Goal: Transaction & Acquisition: Obtain resource

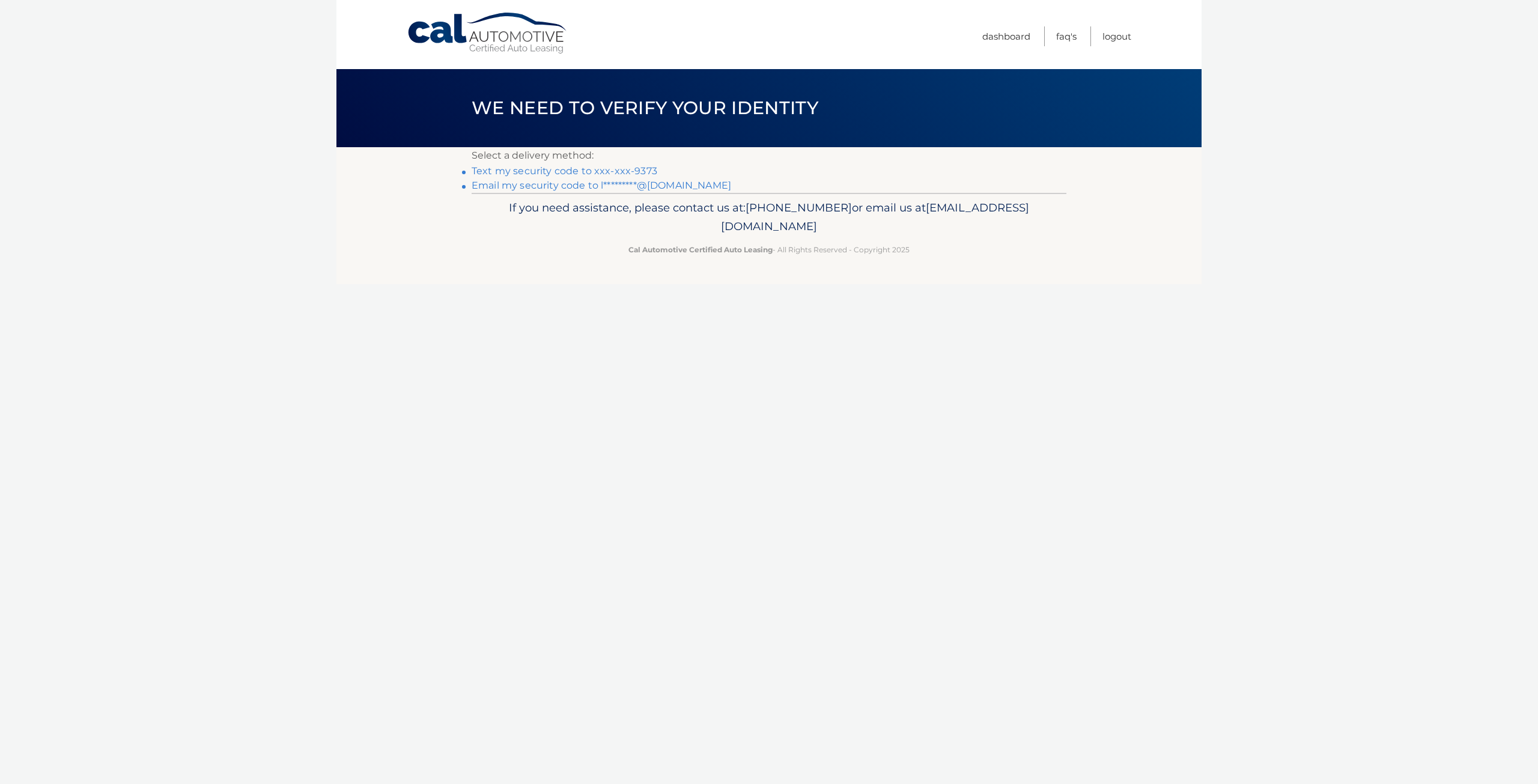
click at [588, 170] on link "Text my security code to xxx-xxx-9373" at bounding box center [565, 171] width 186 height 12
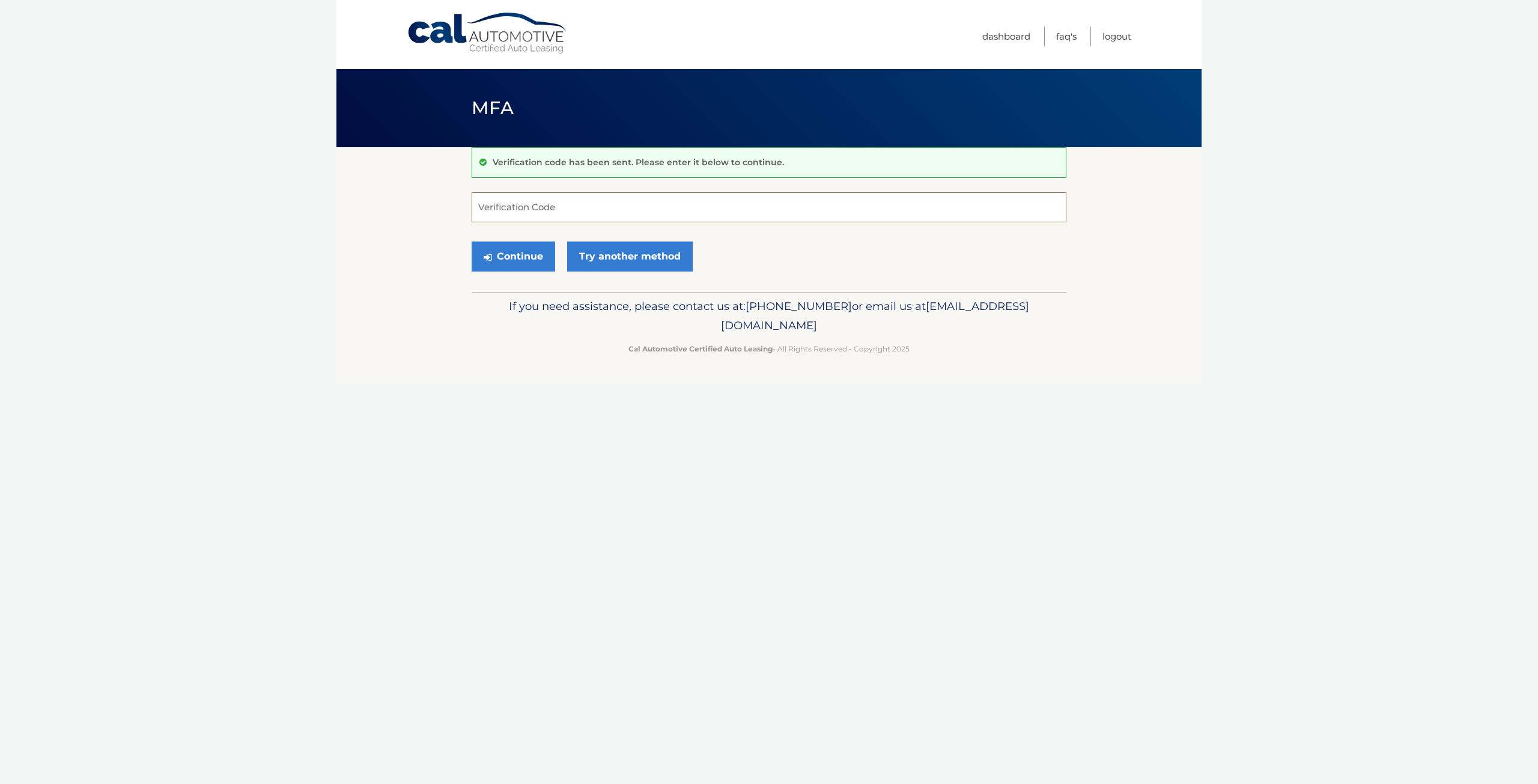
click at [605, 202] on input "Verification Code" at bounding box center [769, 207] width 595 height 30
type input "872296"
click at [472, 242] on button "Continue" at bounding box center [513, 257] width 84 height 30
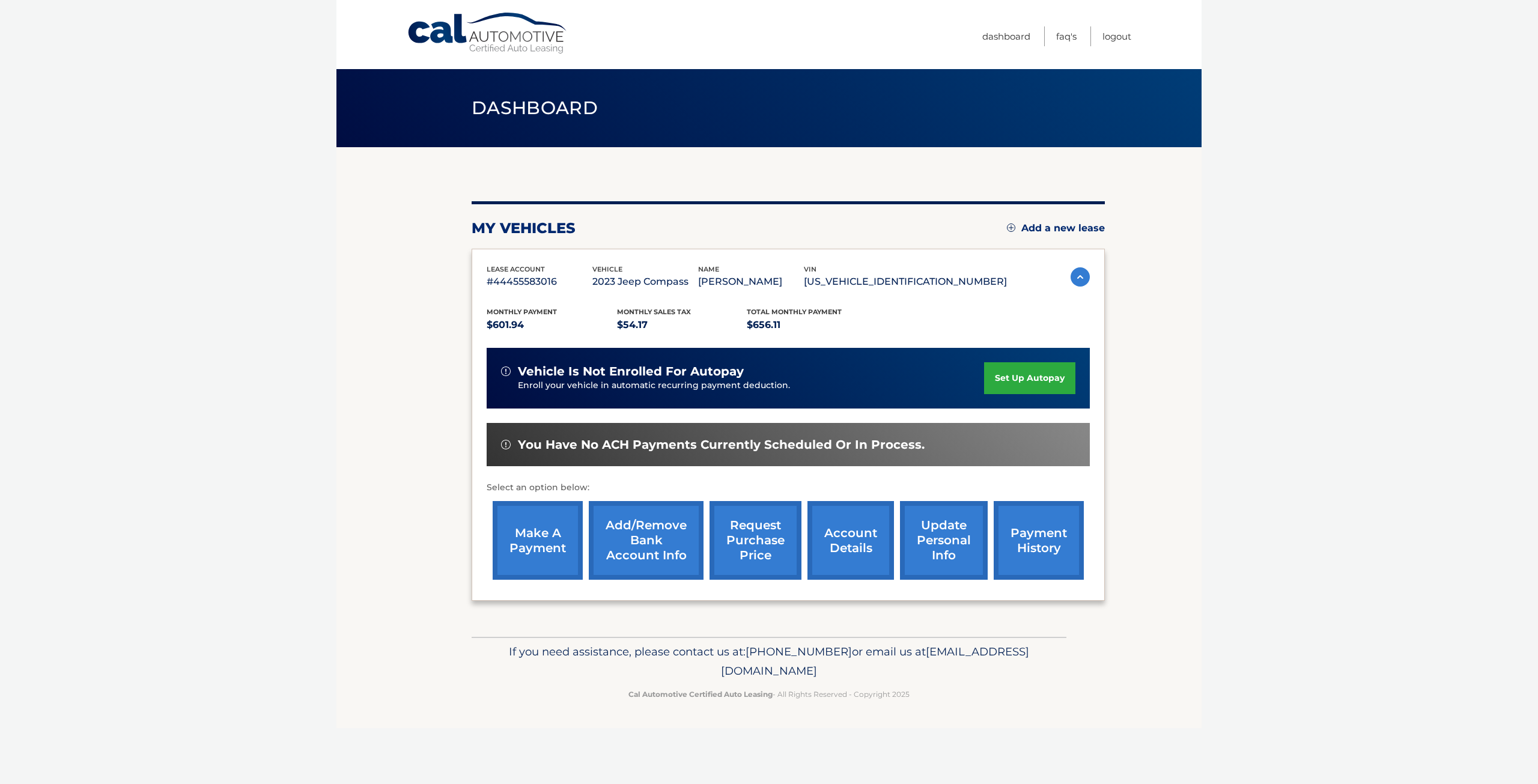
click at [844, 536] on link "account details" at bounding box center [850, 540] width 86 height 79
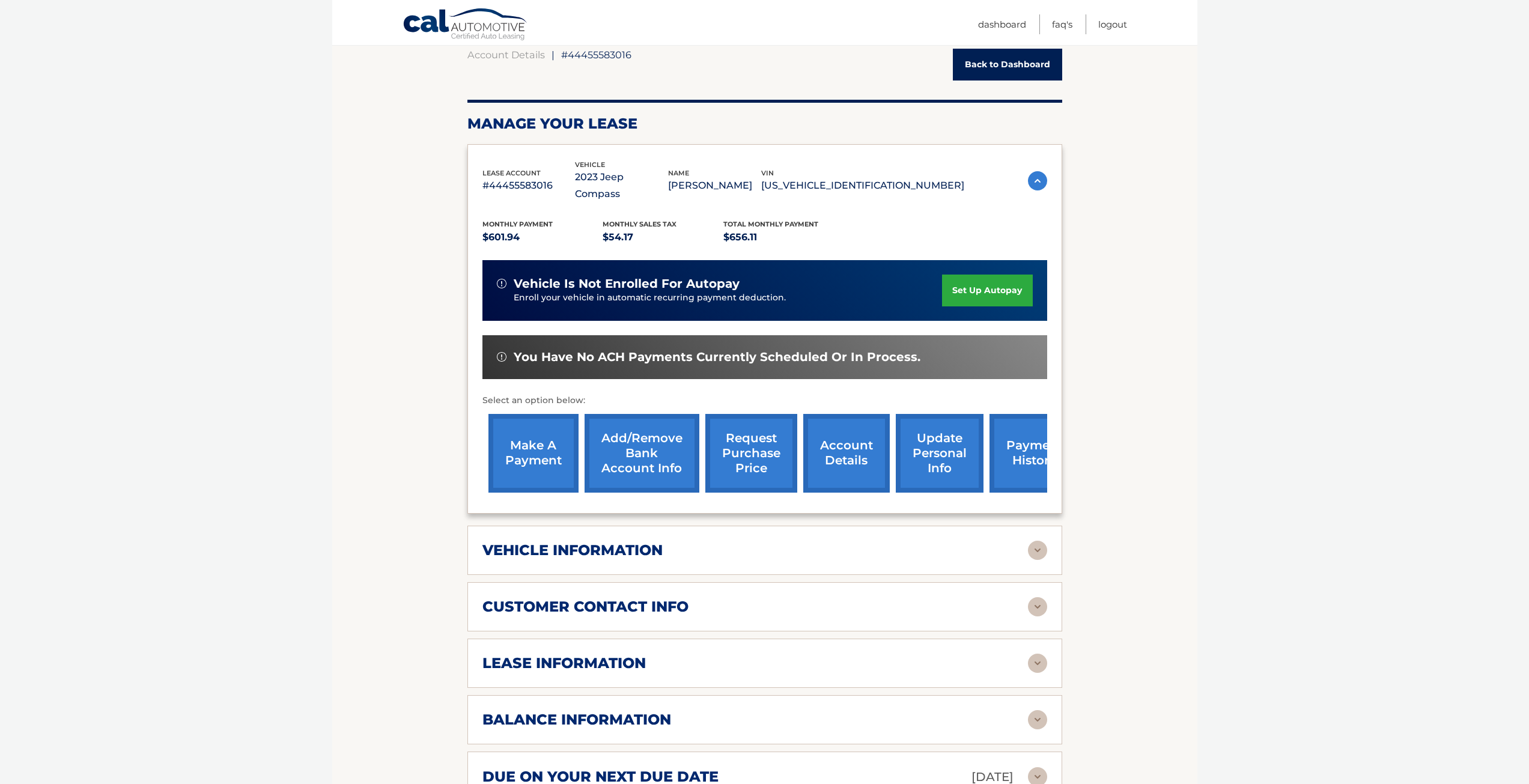
scroll to position [180, 0]
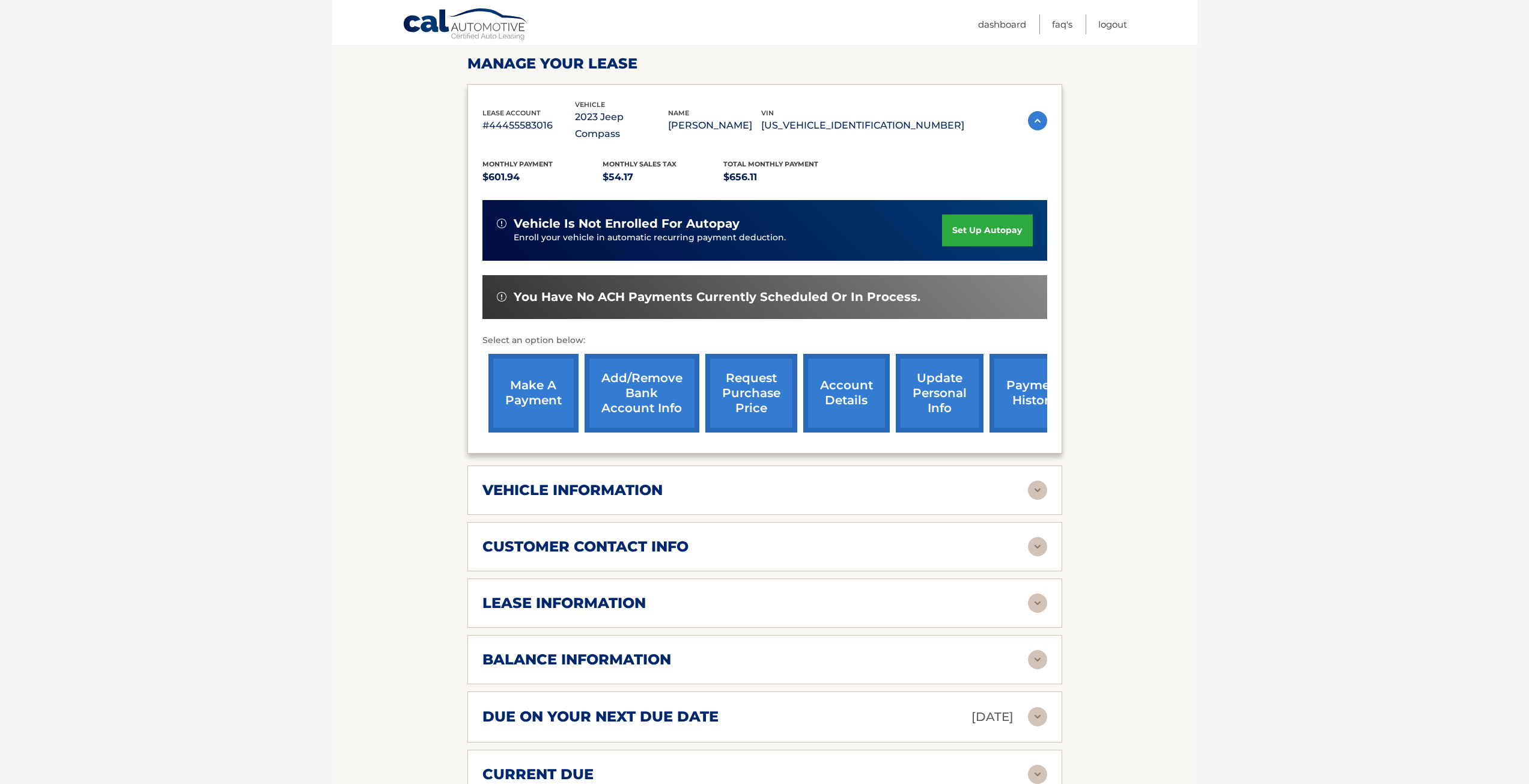
click at [1038, 480] on img at bounding box center [1037, 489] width 19 height 19
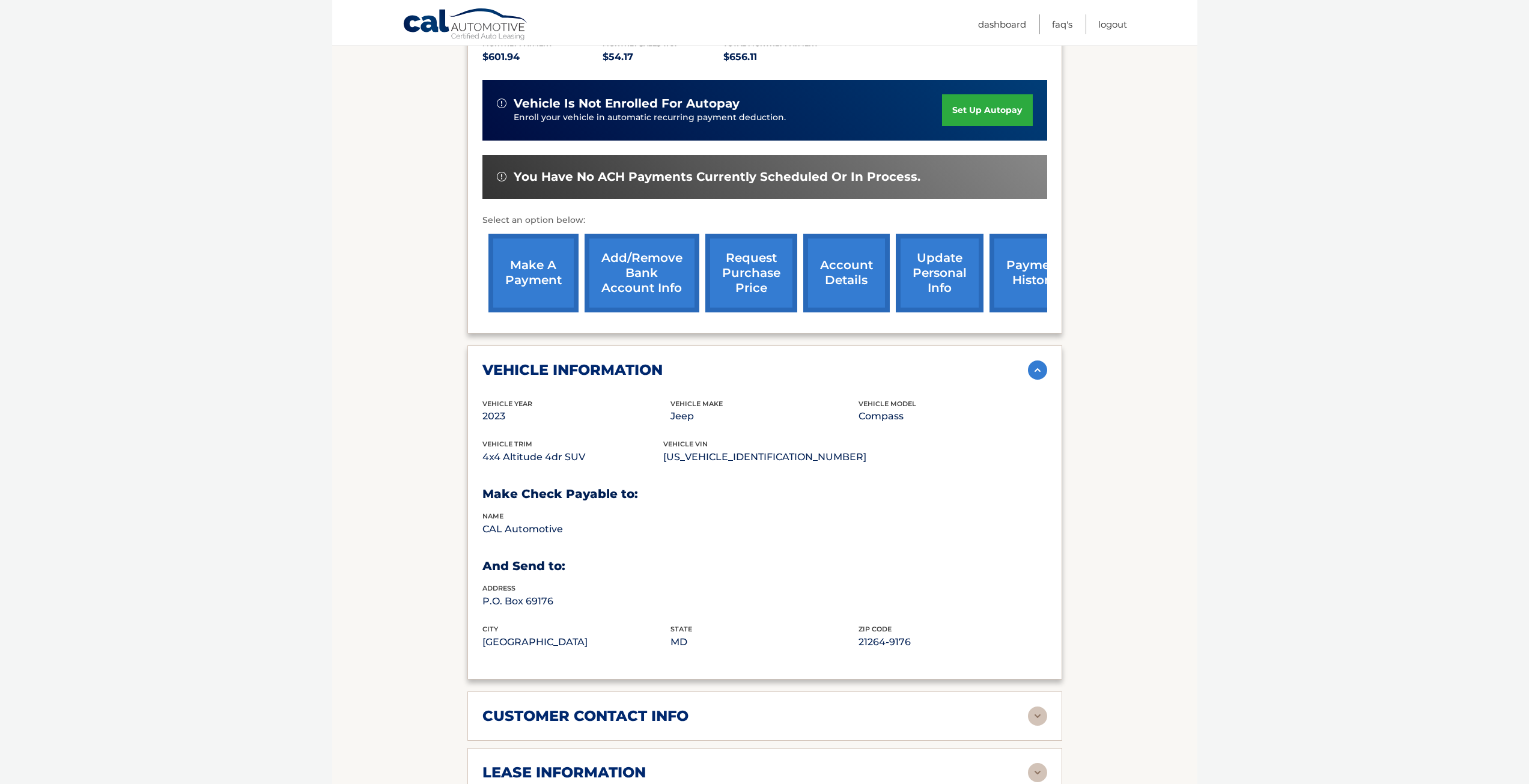
scroll to position [480, 0]
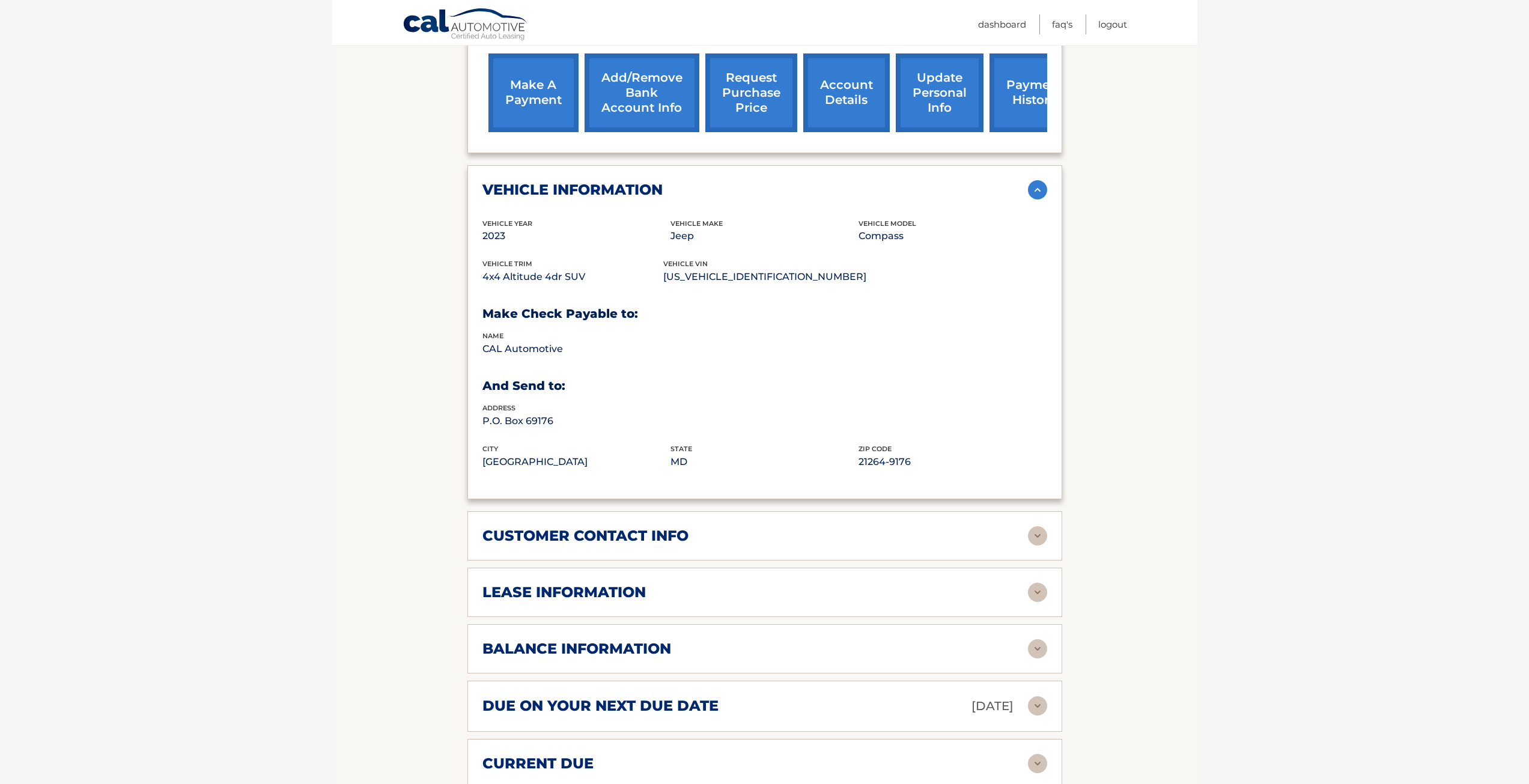
click at [981, 527] on div "customer contact info" at bounding box center [755, 536] width 546 height 18
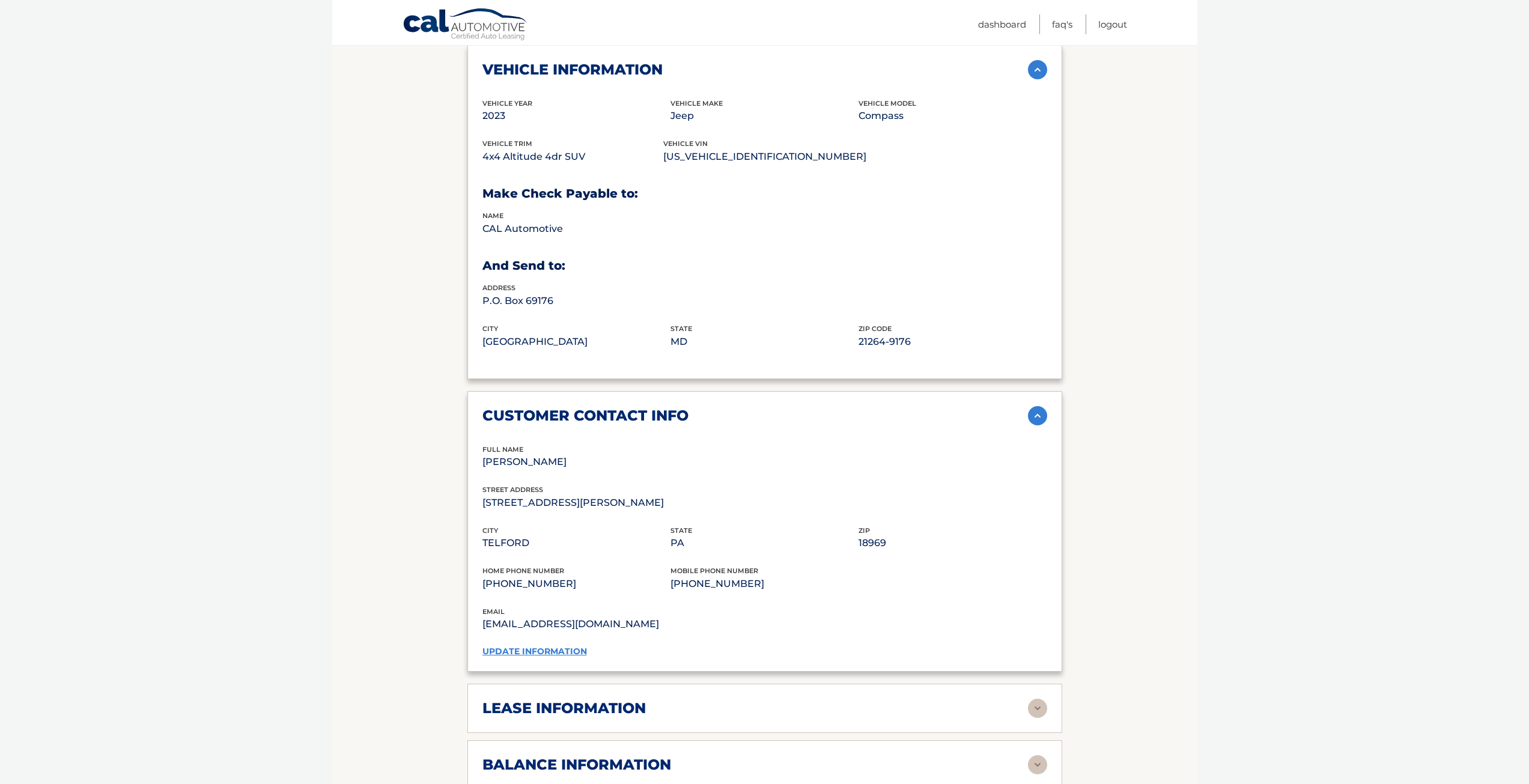
scroll to position [721, 0]
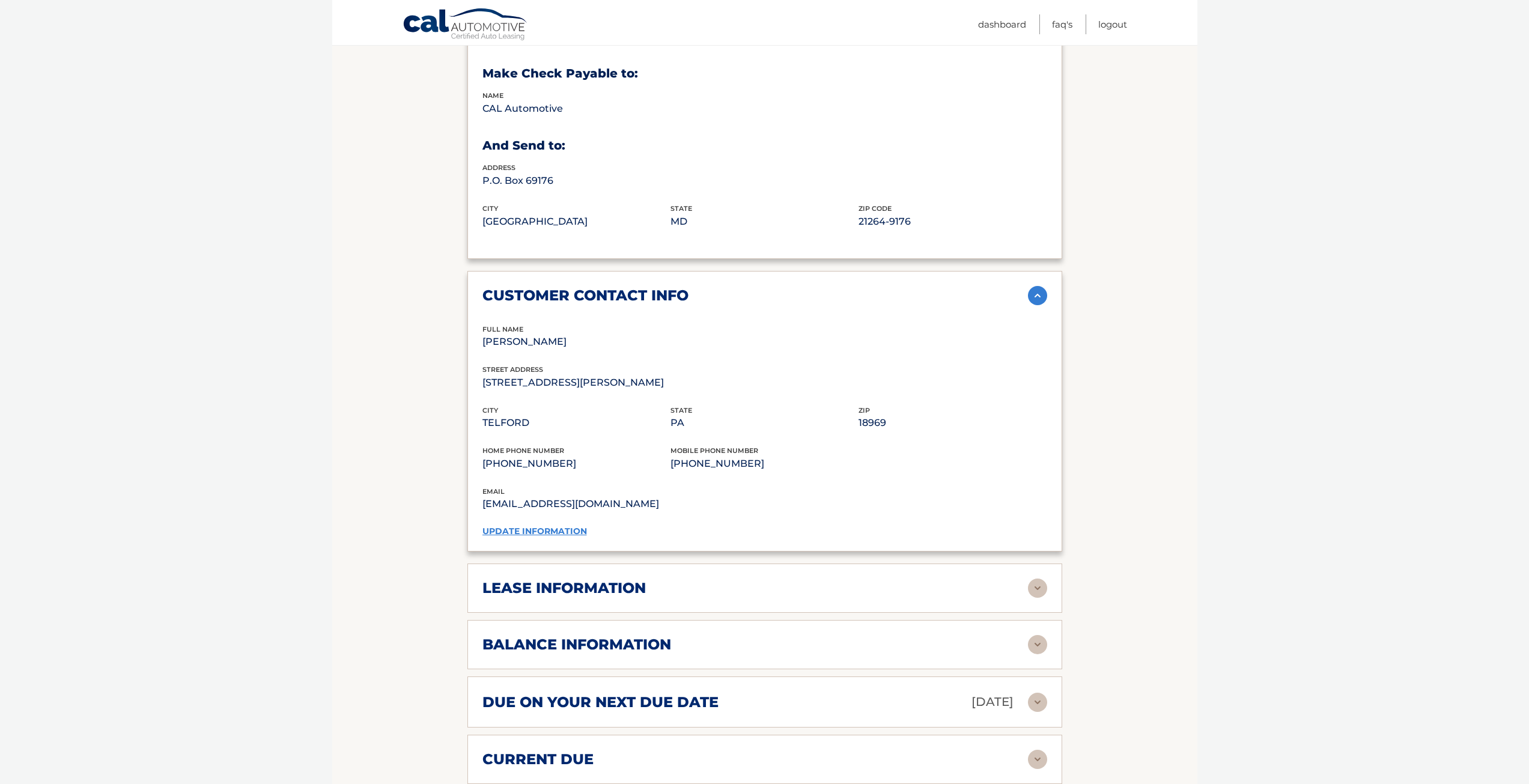
click at [644, 587] on div "lease information Contract Start Date Jun 03, 2023 Term 39 Maturity Date Sep 03…" at bounding box center [764, 588] width 595 height 49
click at [1042, 578] on img at bounding box center [1037, 587] width 19 height 19
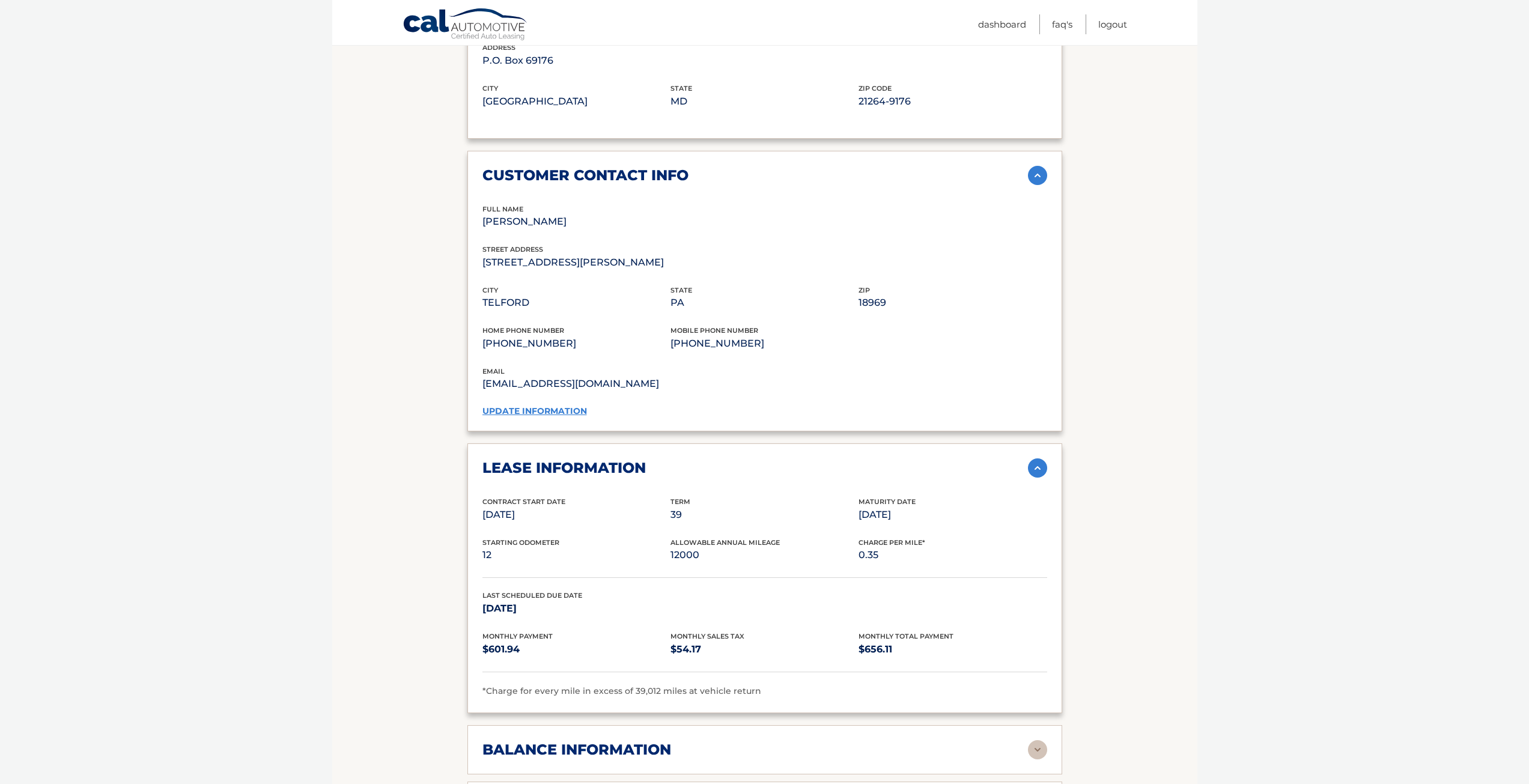
scroll to position [1021, 0]
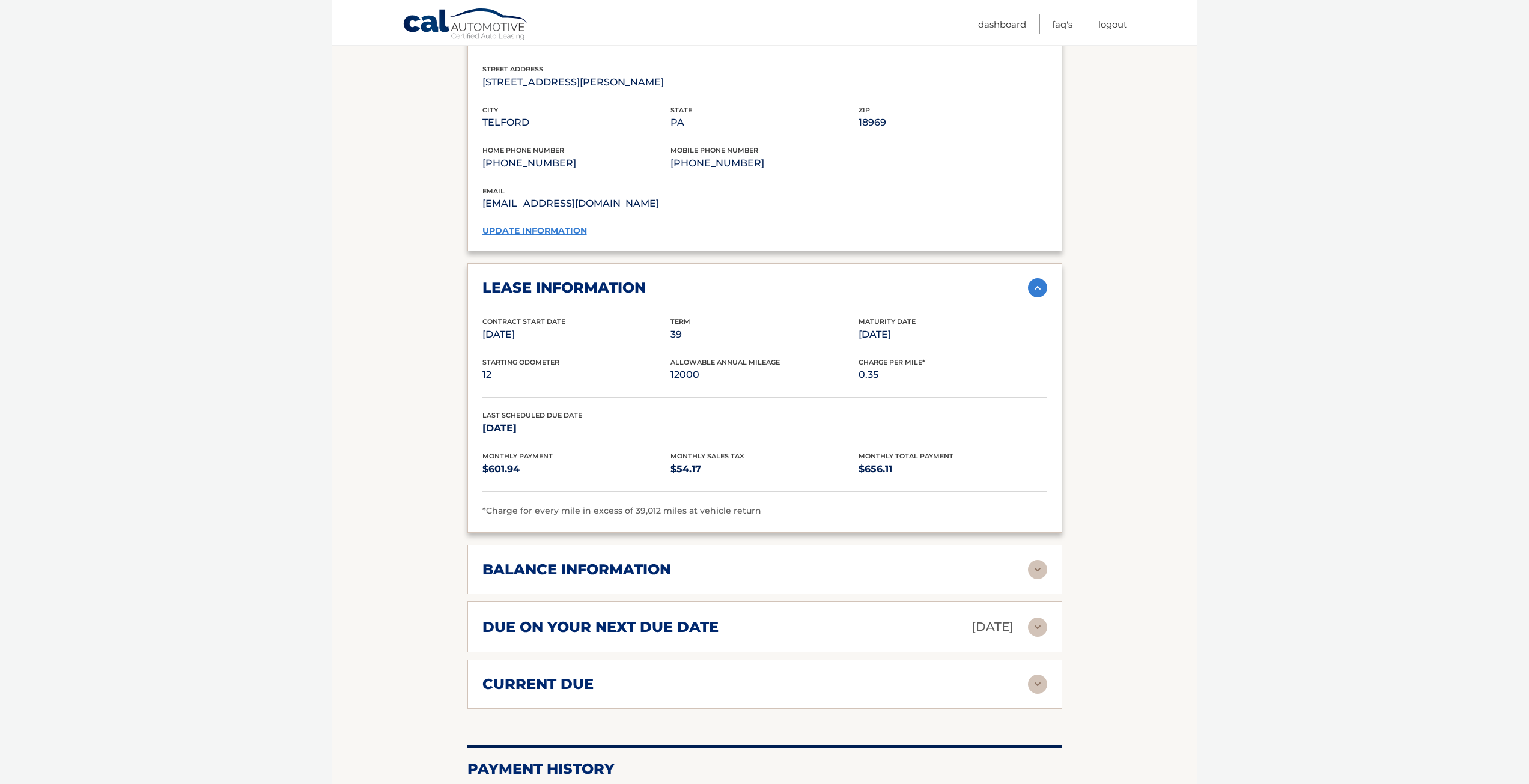
click at [638, 567] on div "balance information Payments Received 27 Payments Remaining 12 Next Payment wil…" at bounding box center [764, 569] width 595 height 49
click at [1031, 560] on img at bounding box center [1037, 569] width 19 height 19
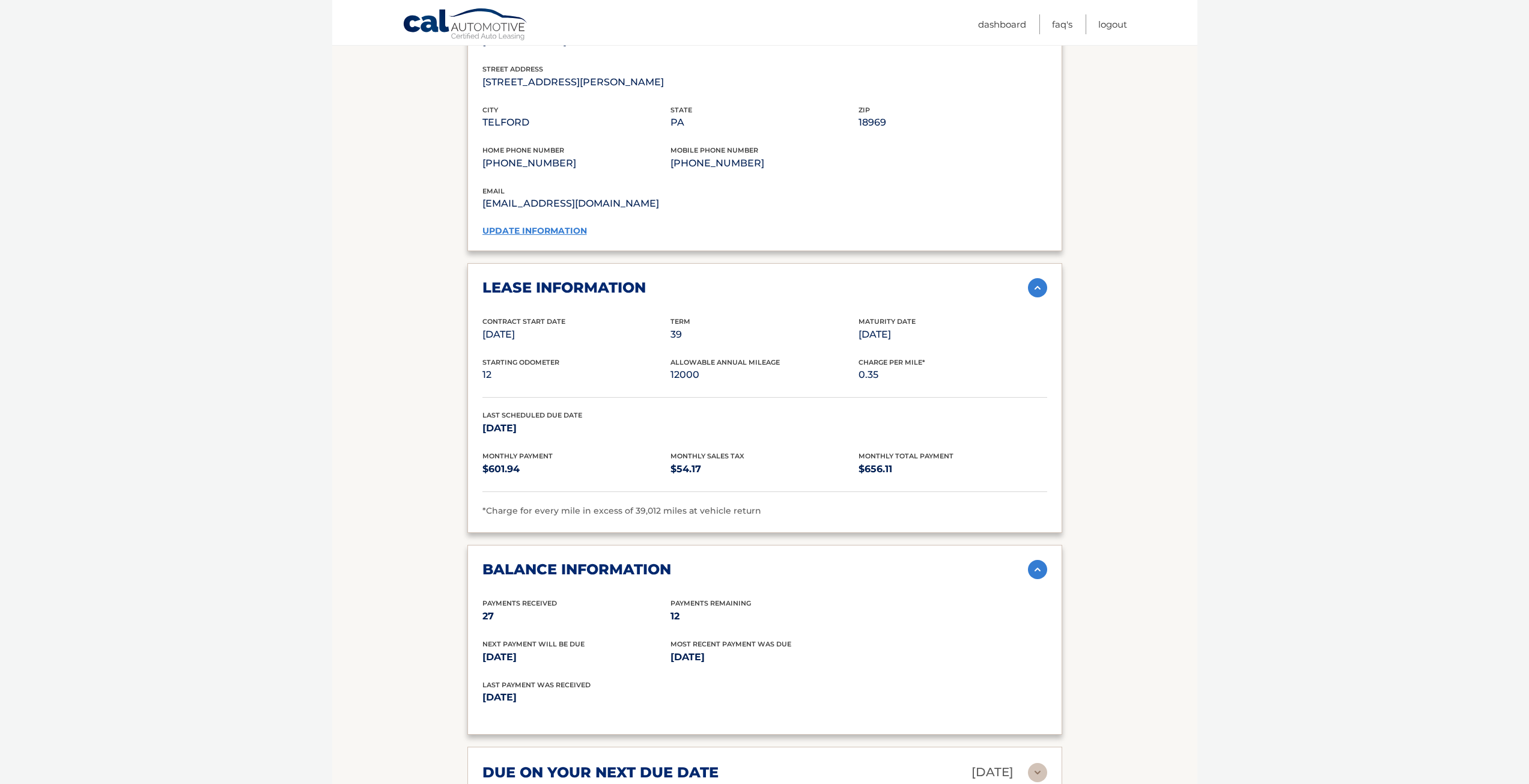
scroll to position [1141, 0]
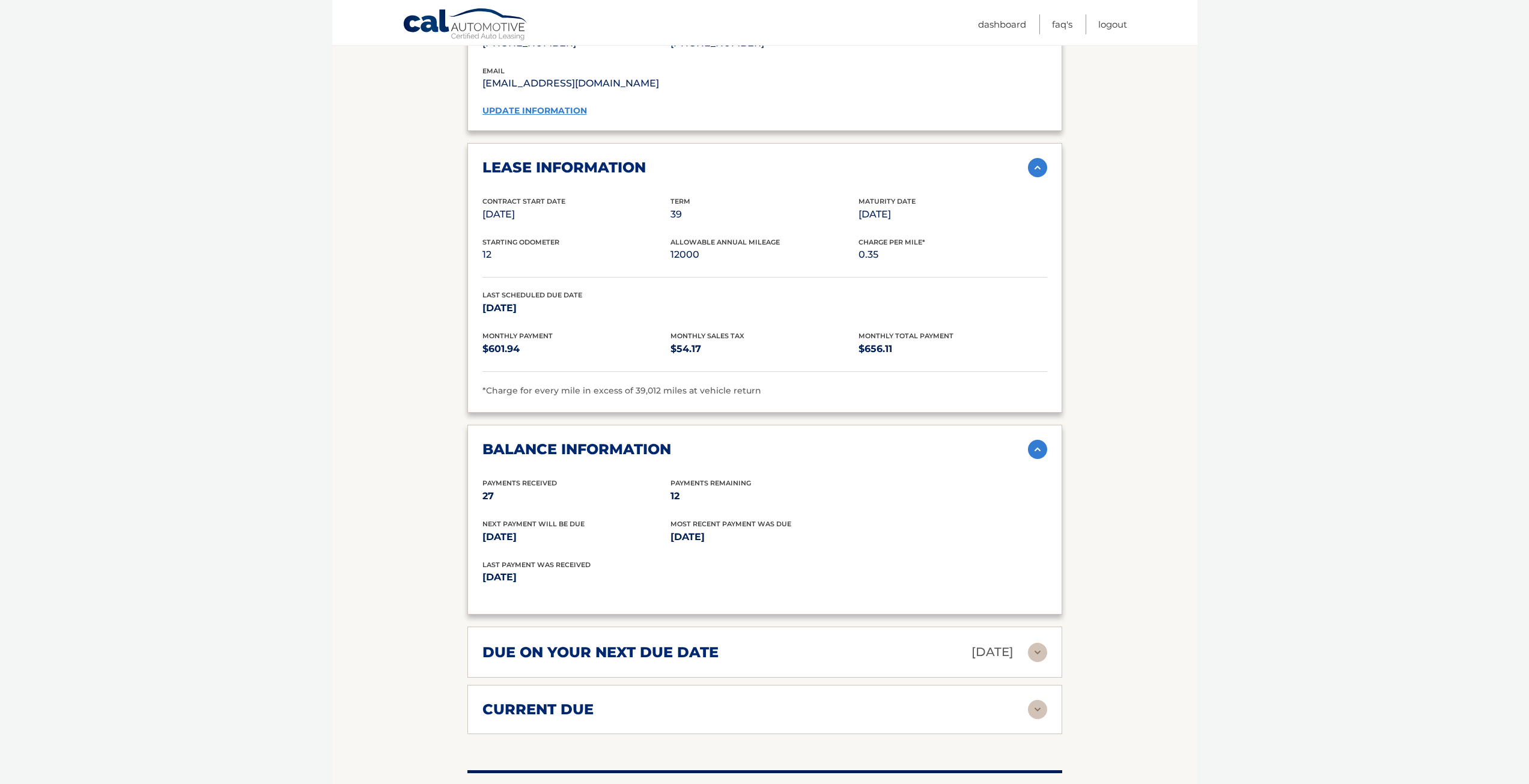
click at [1037, 700] on img at bounding box center [1037, 709] width 19 height 19
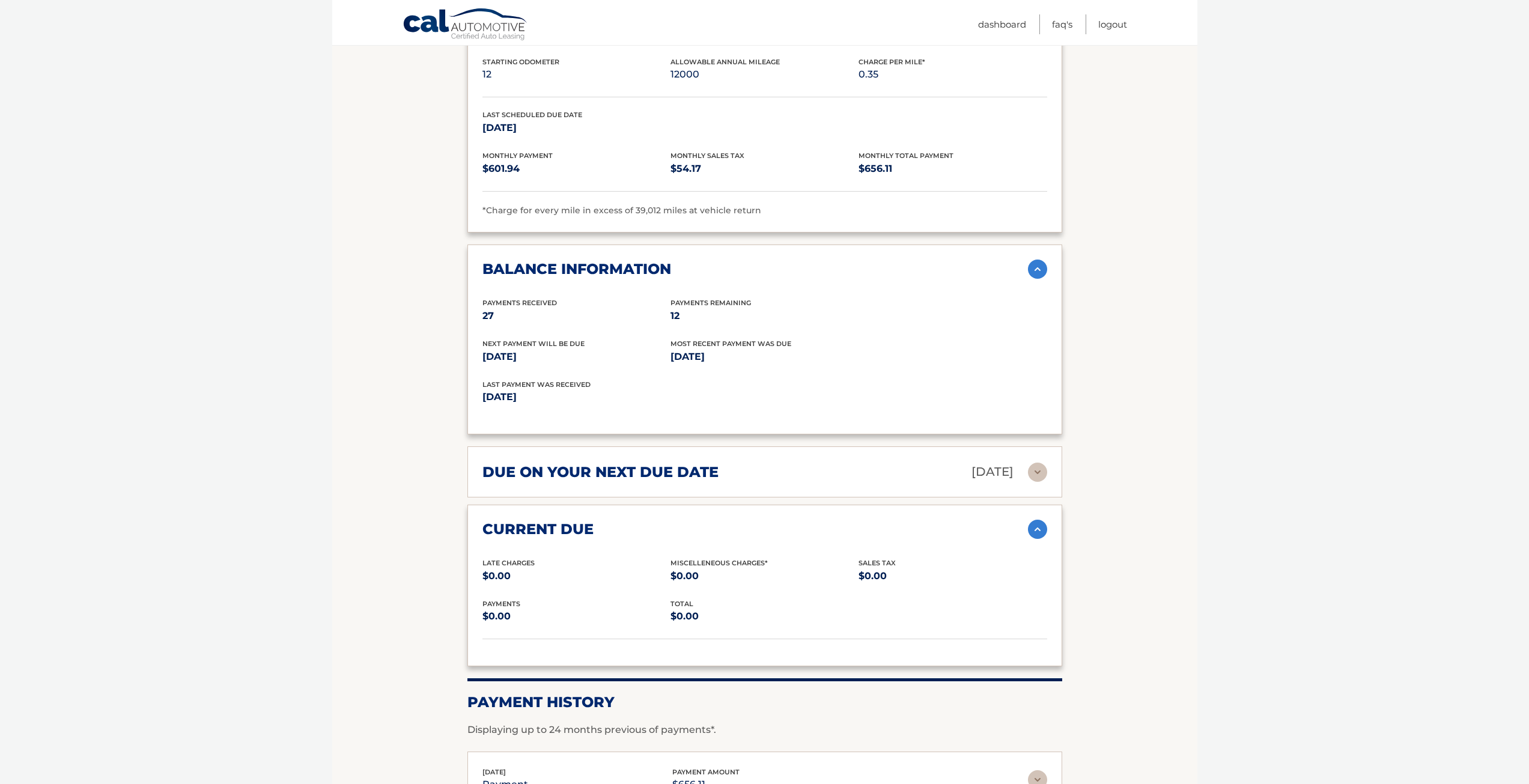
scroll to position [1502, 0]
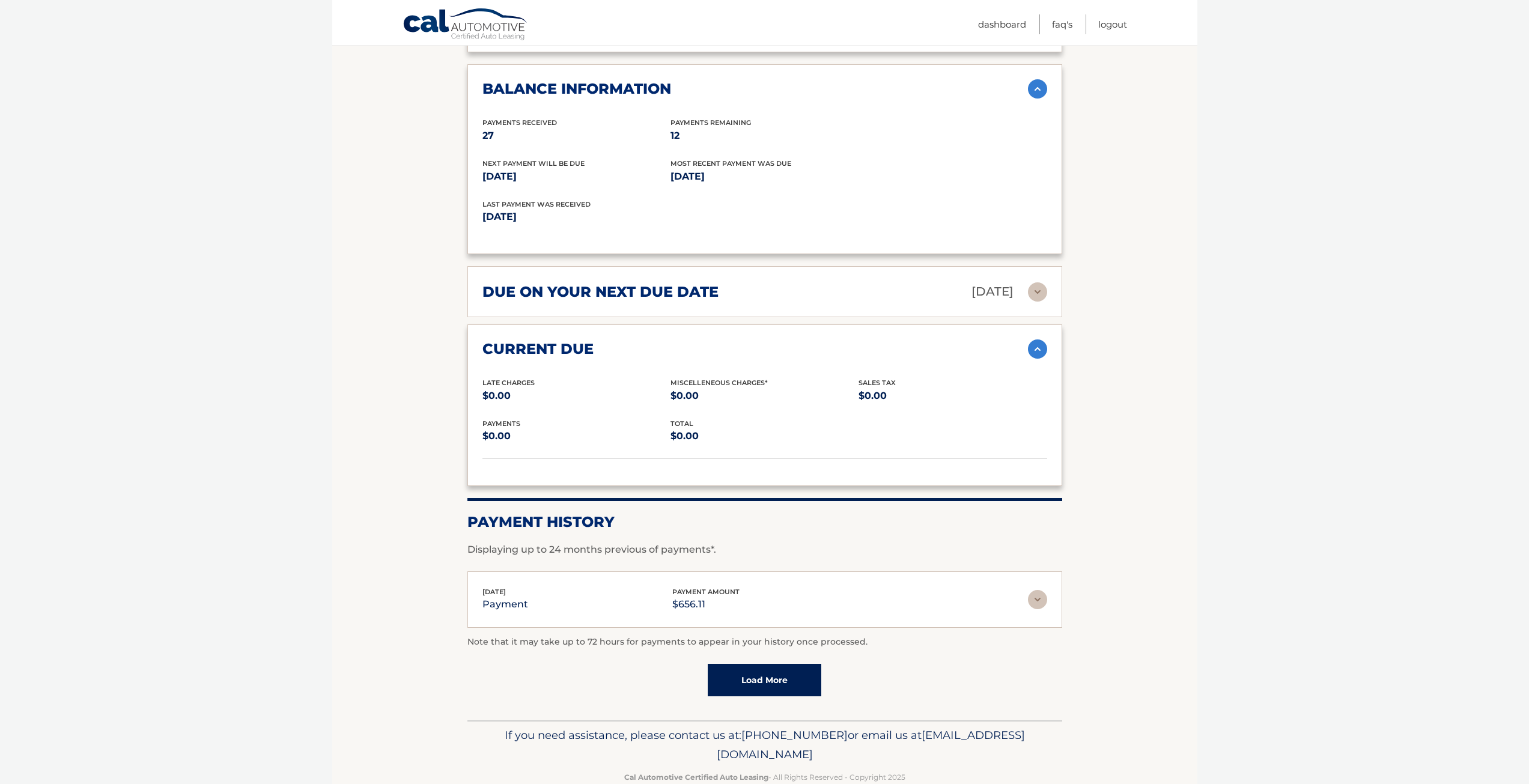
click at [781, 670] on link "Load More" at bounding box center [764, 680] width 114 height 32
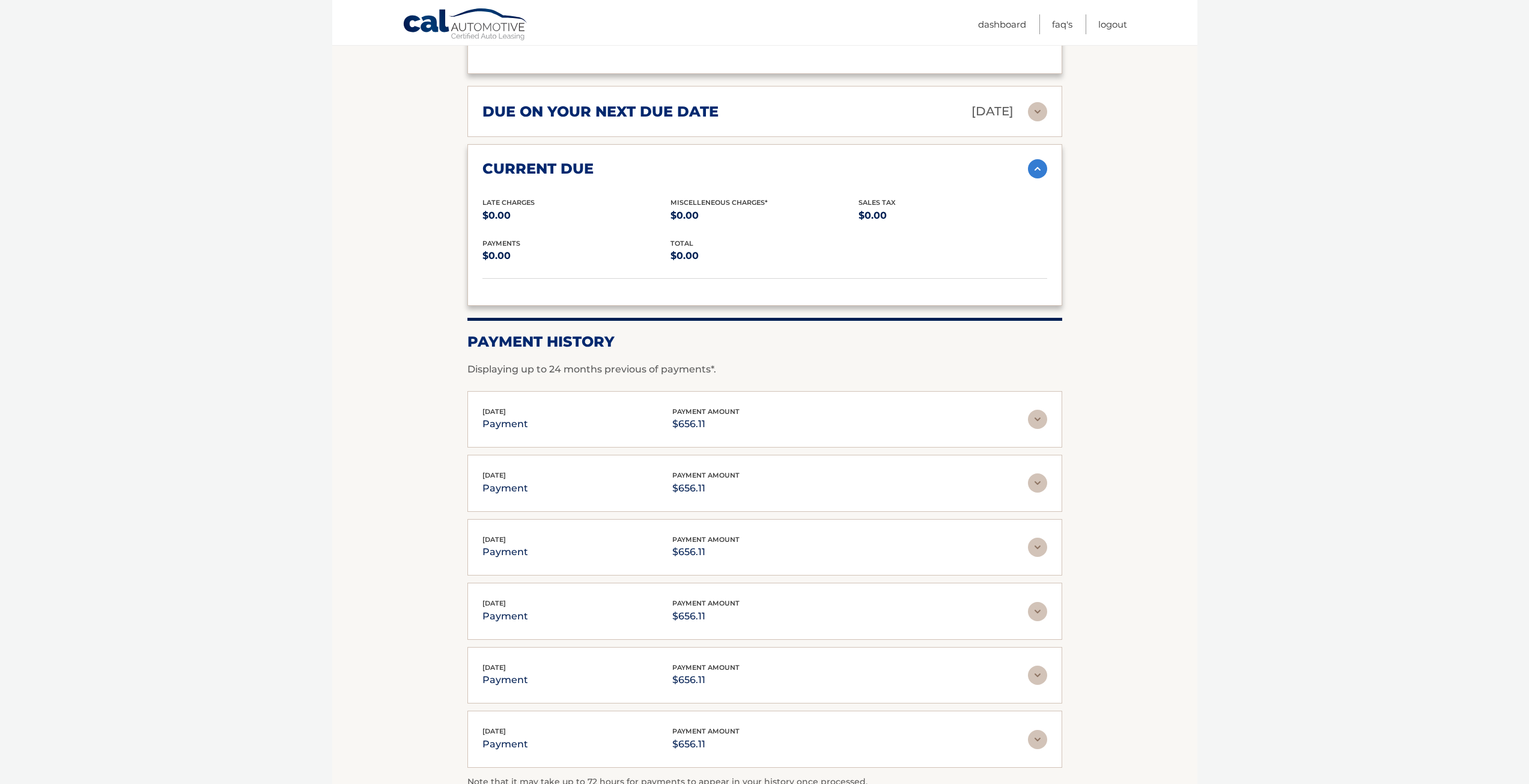
scroll to position [1833, 0]
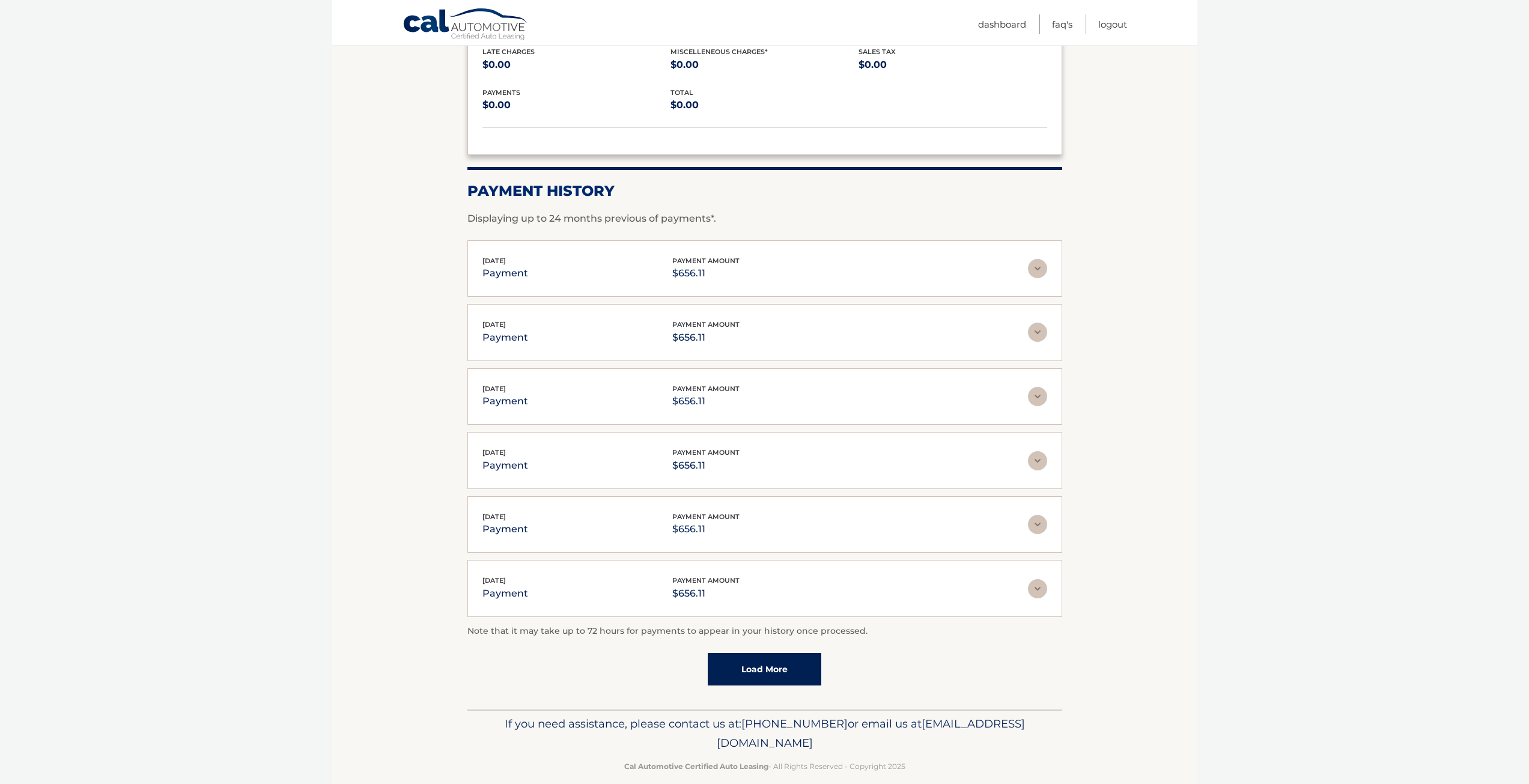
click at [771, 653] on link "Load More" at bounding box center [764, 669] width 114 height 32
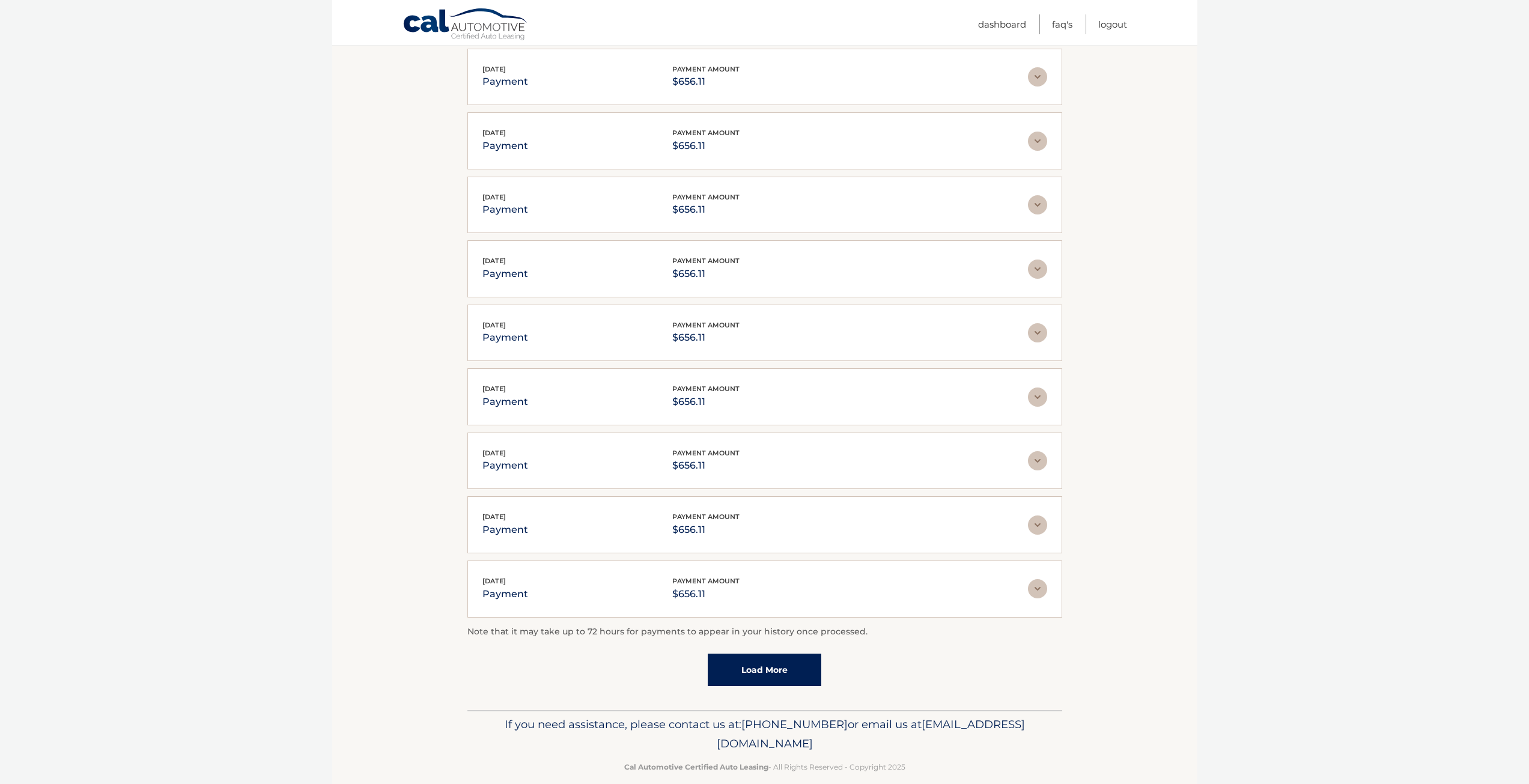
click at [768, 657] on link "Load More" at bounding box center [764, 669] width 114 height 32
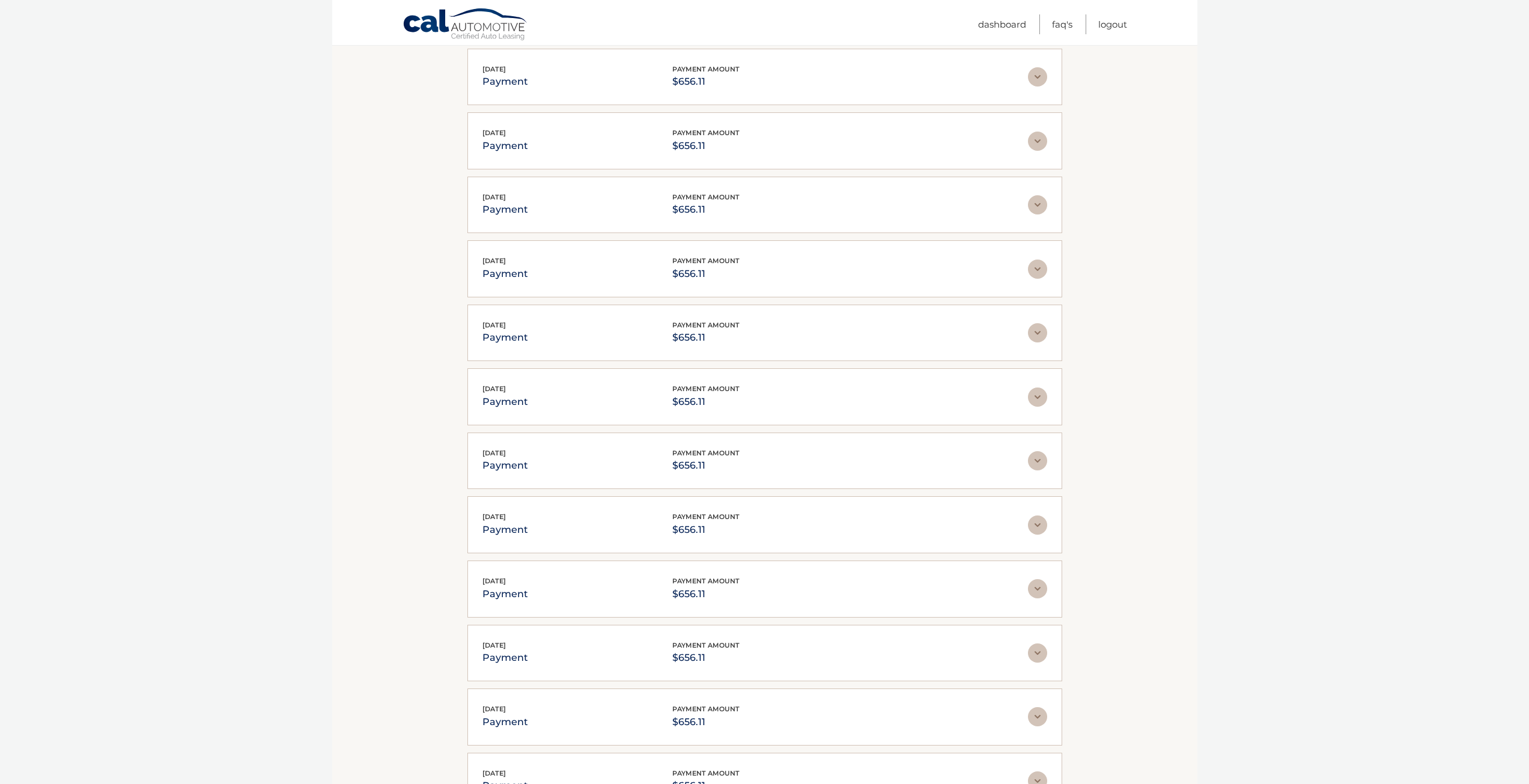
scroll to position [2392, 0]
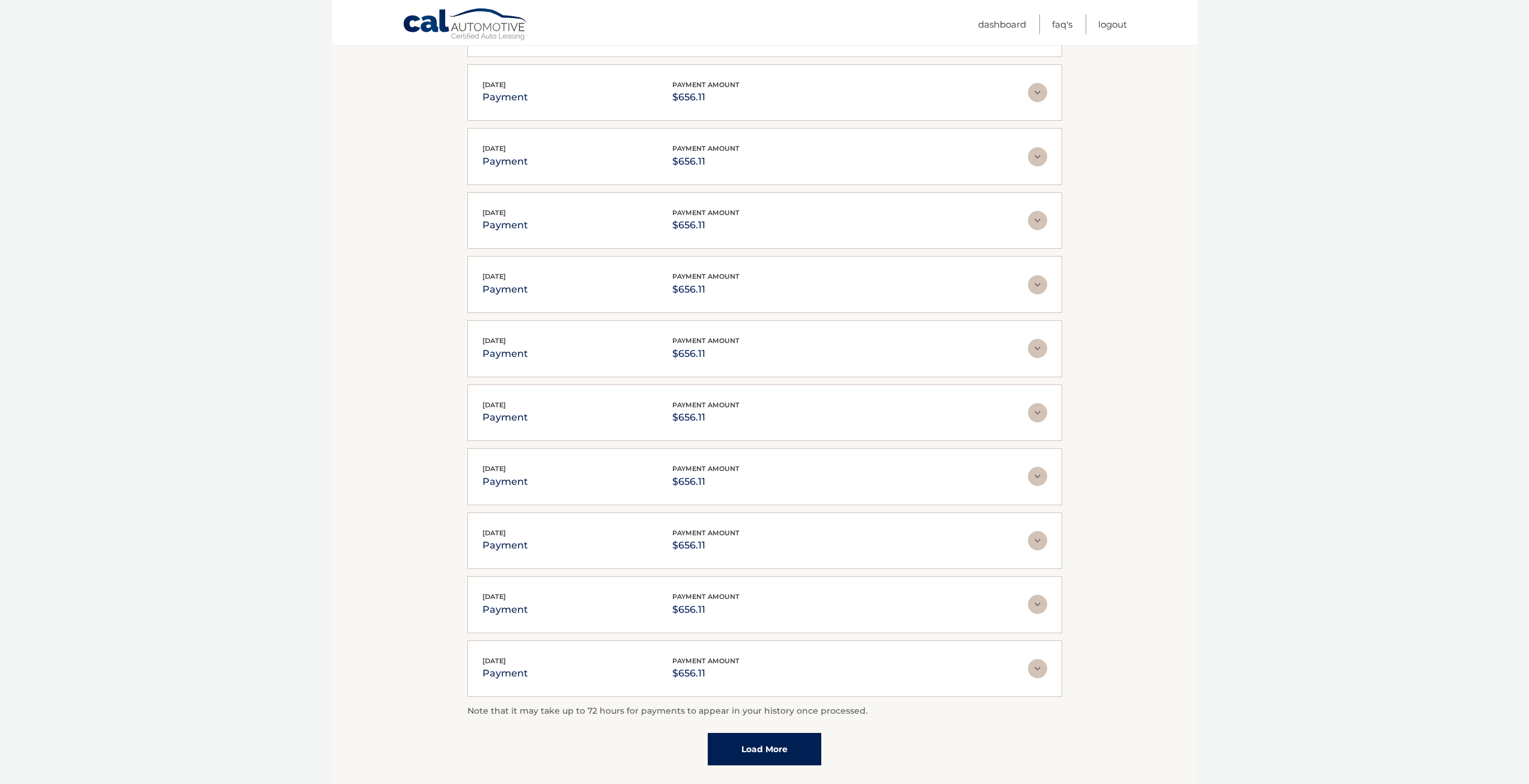
click at [790, 715] on div "Note that it may take up to 72 hours for payments to appear in your history onc…" at bounding box center [764, 735] width 595 height 61
click at [785, 733] on link "Load More" at bounding box center [764, 749] width 114 height 32
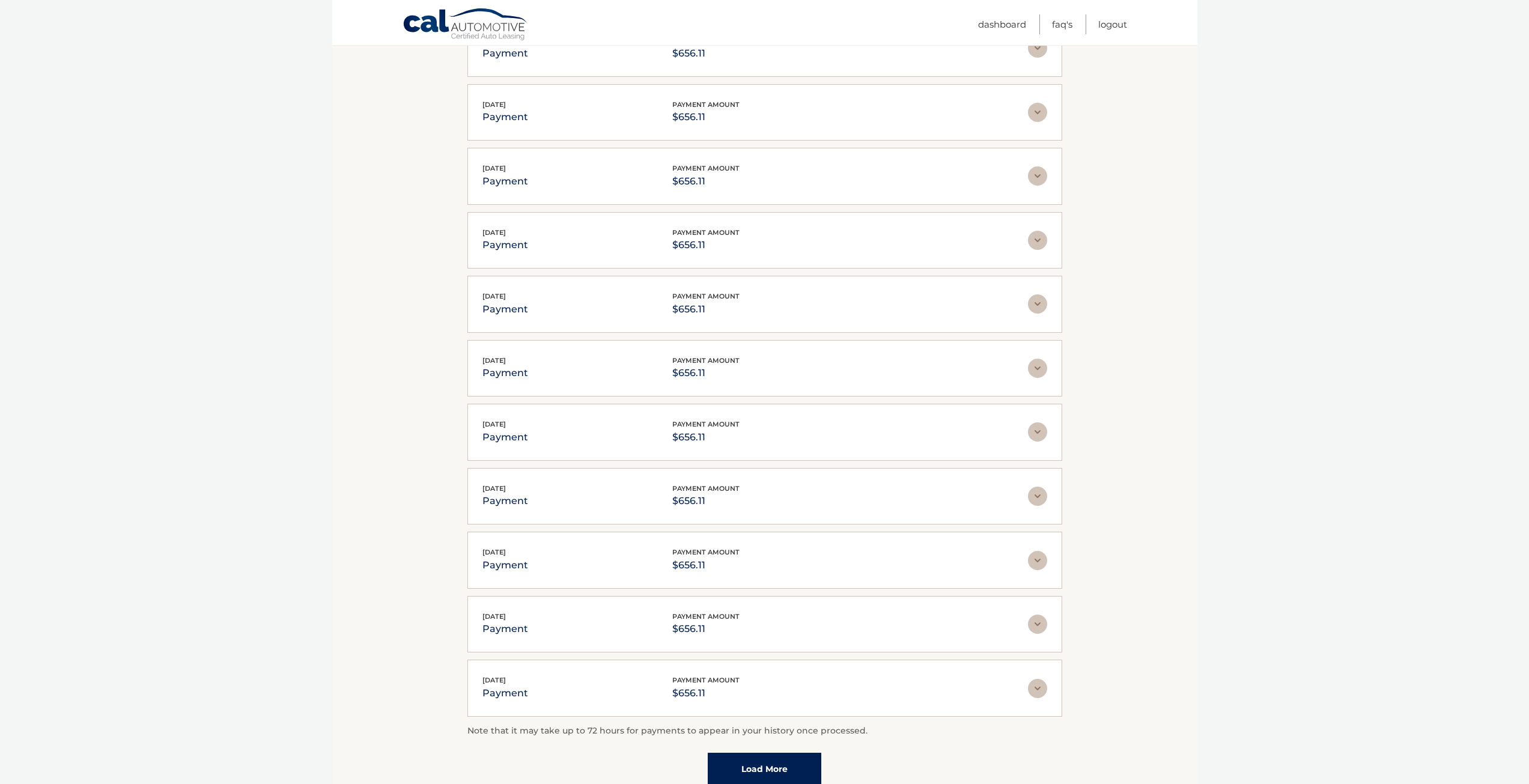
scroll to position [2793, 0]
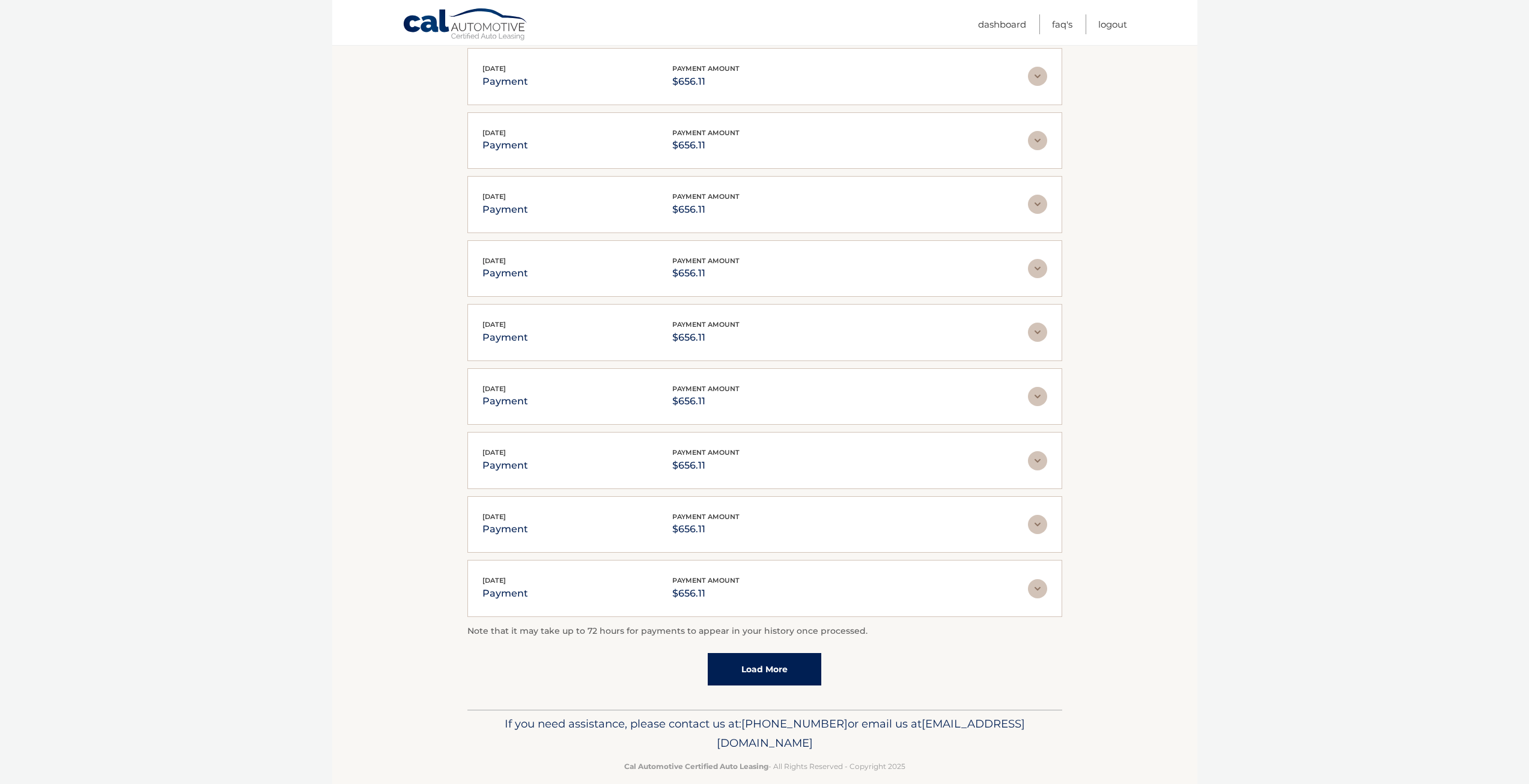
click at [759, 653] on link "Load More" at bounding box center [764, 669] width 114 height 32
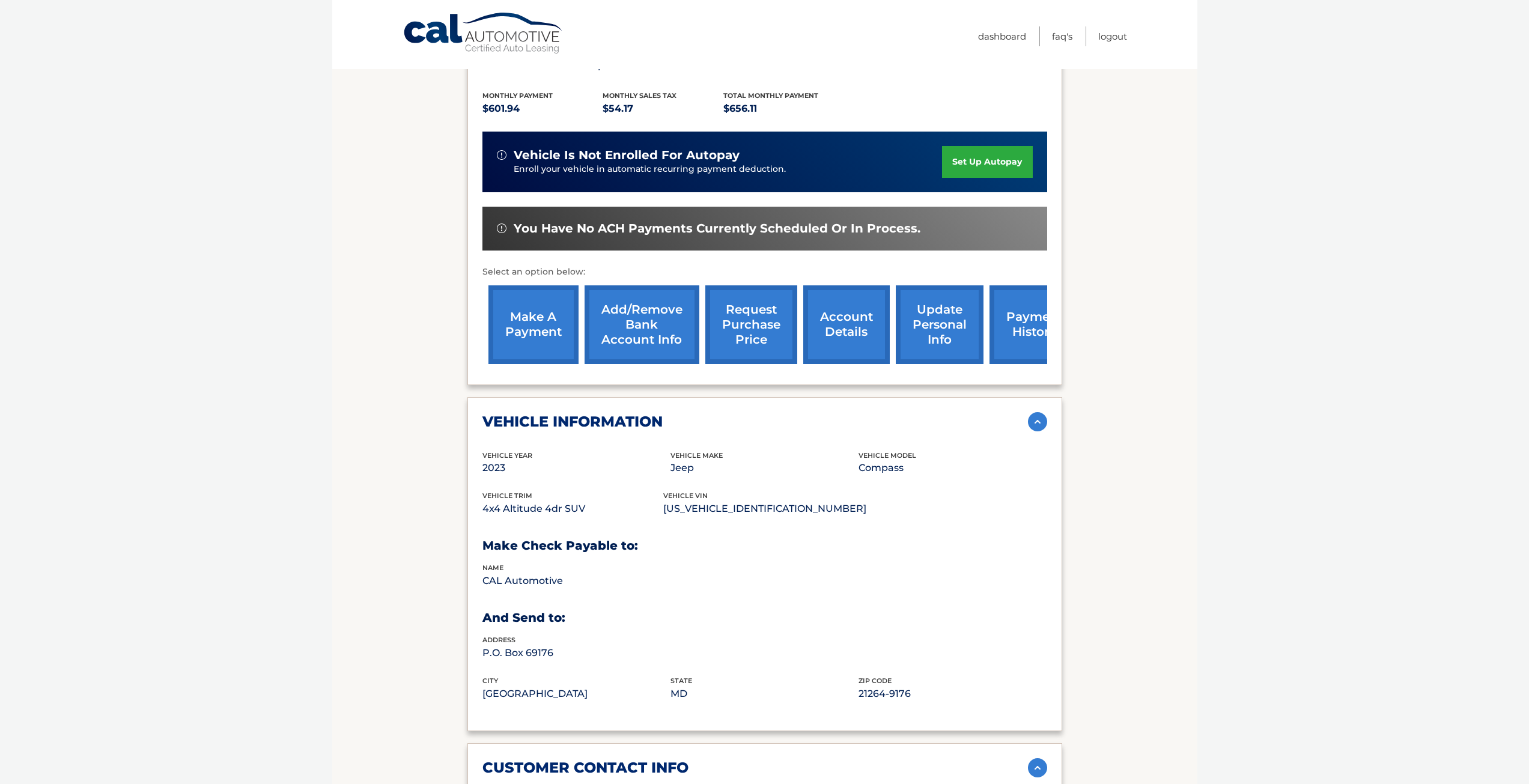
scroll to position [0, 0]
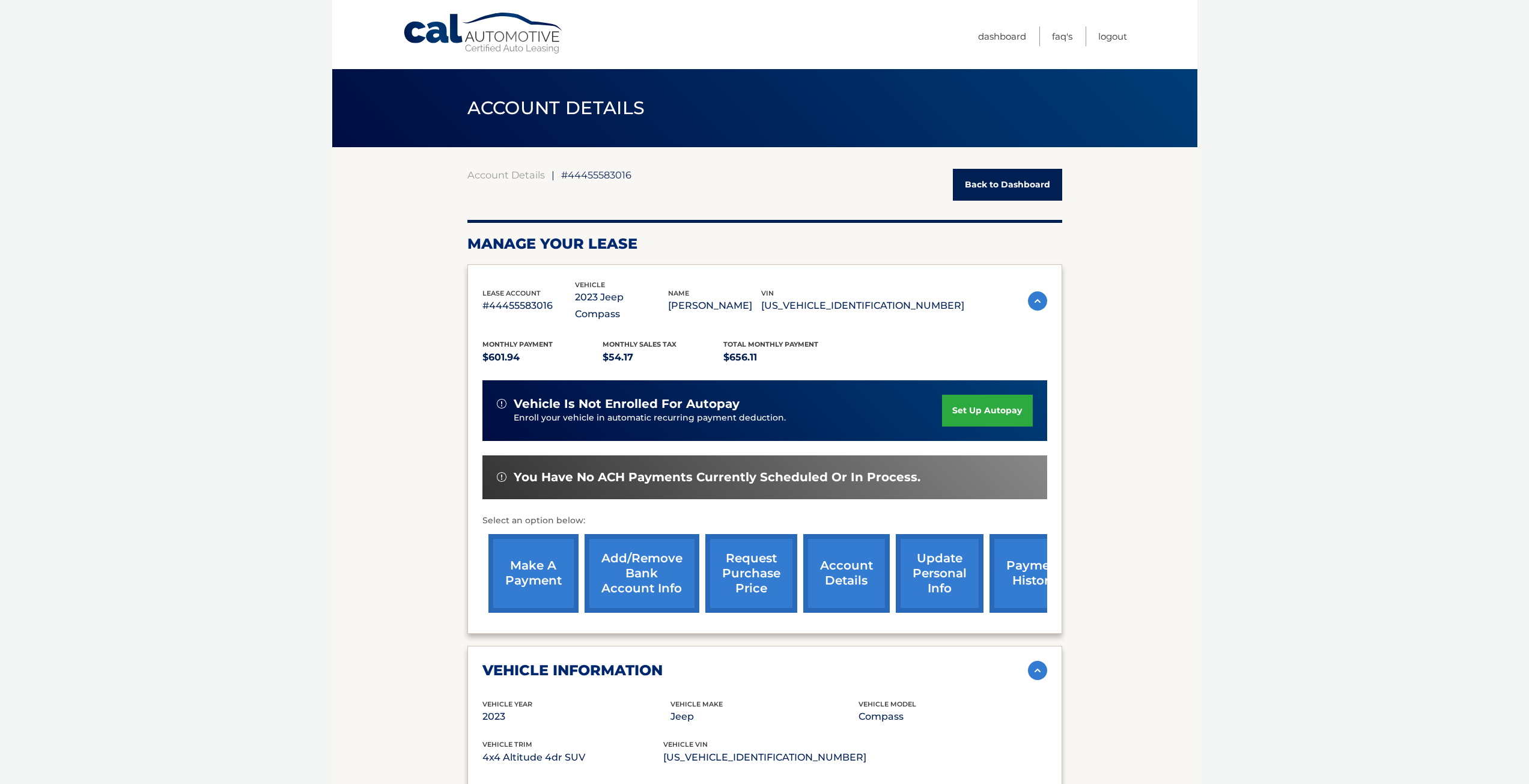
click at [756, 540] on link "request purchase price" at bounding box center [751, 573] width 92 height 79
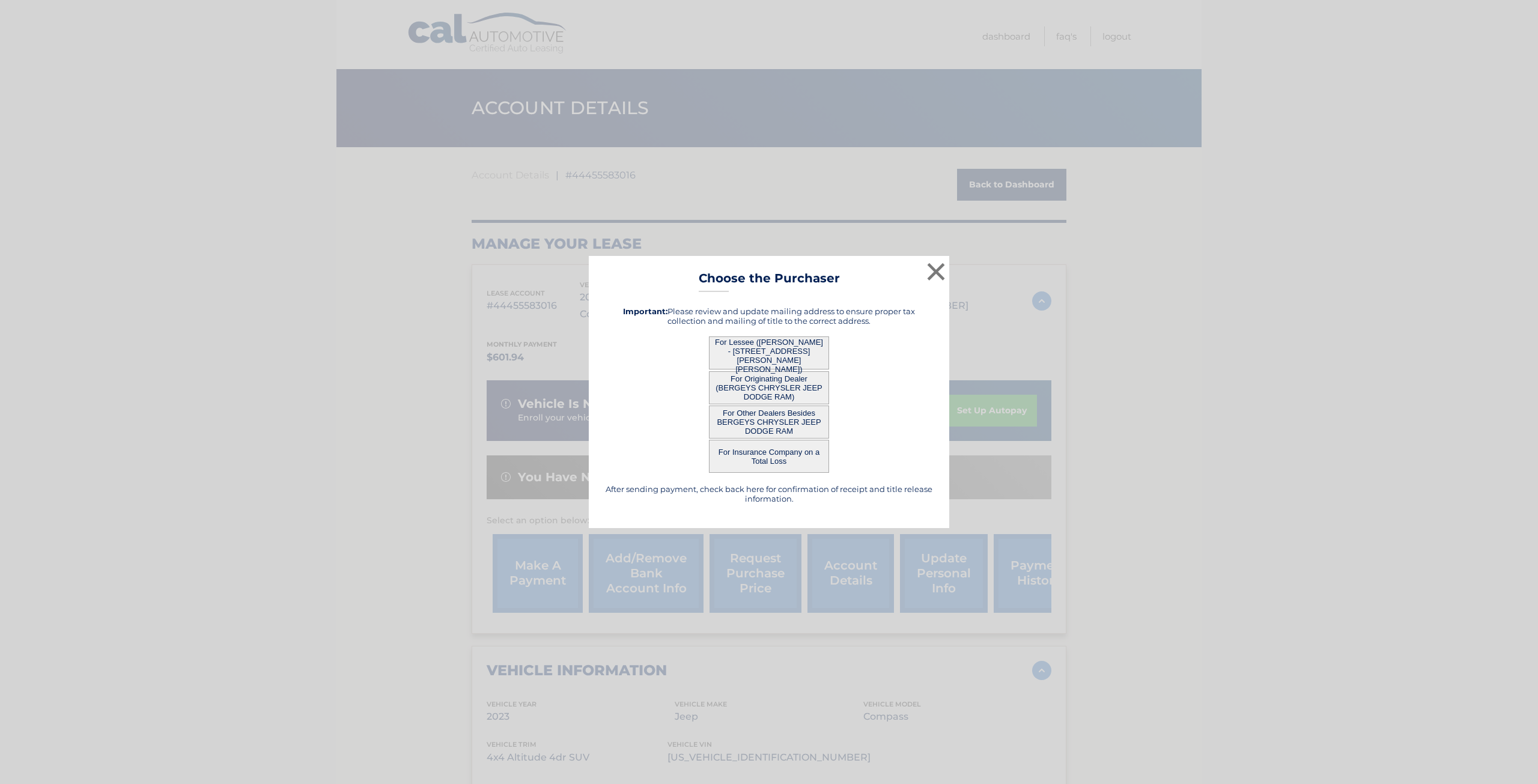
click at [752, 415] on button "For Other Dealers Besides BERGEYS CHRYSLER JEEP DODGE RAM" at bounding box center [769, 422] width 120 height 33
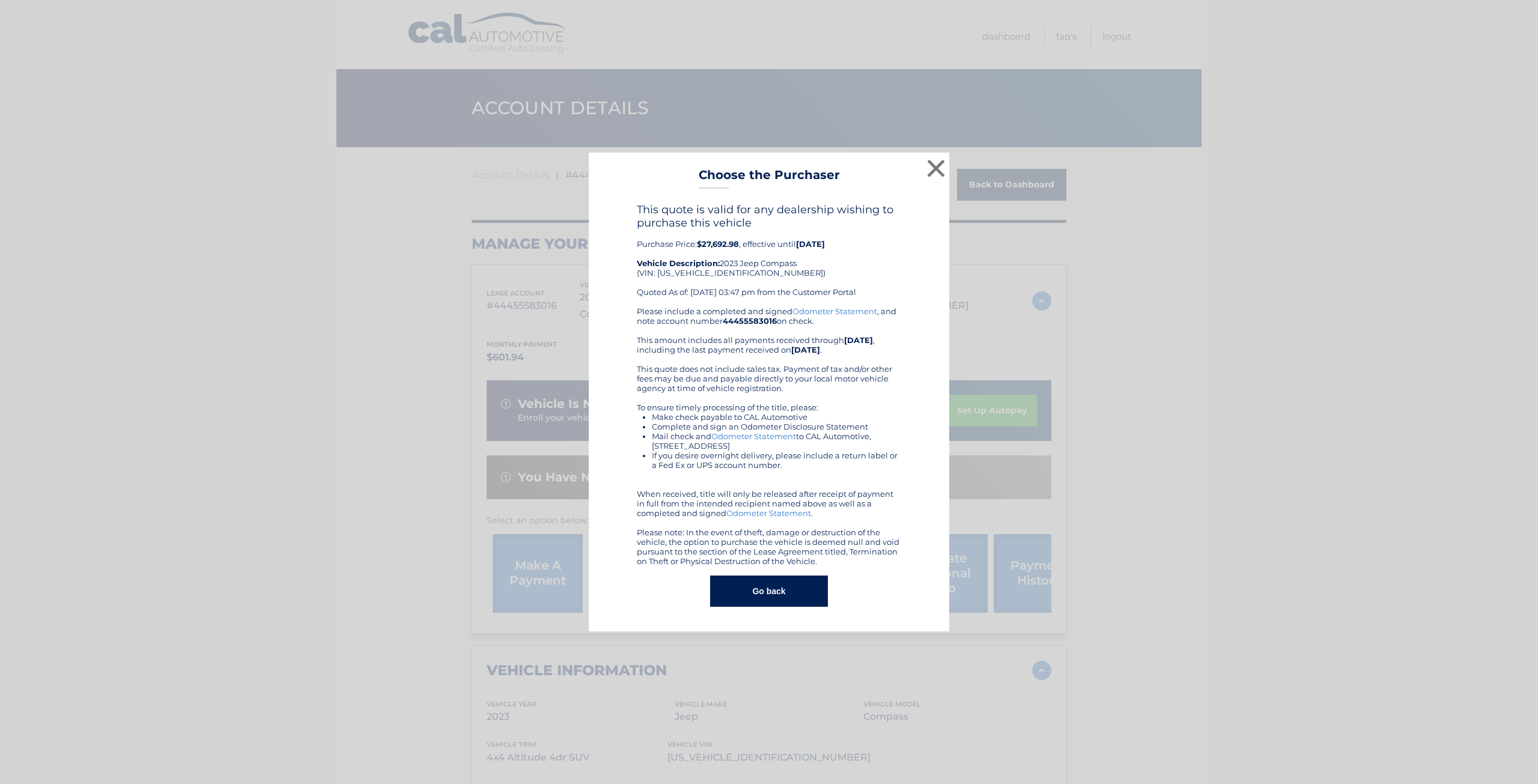
click at [794, 585] on button "Go back" at bounding box center [769, 591] width 117 height 31
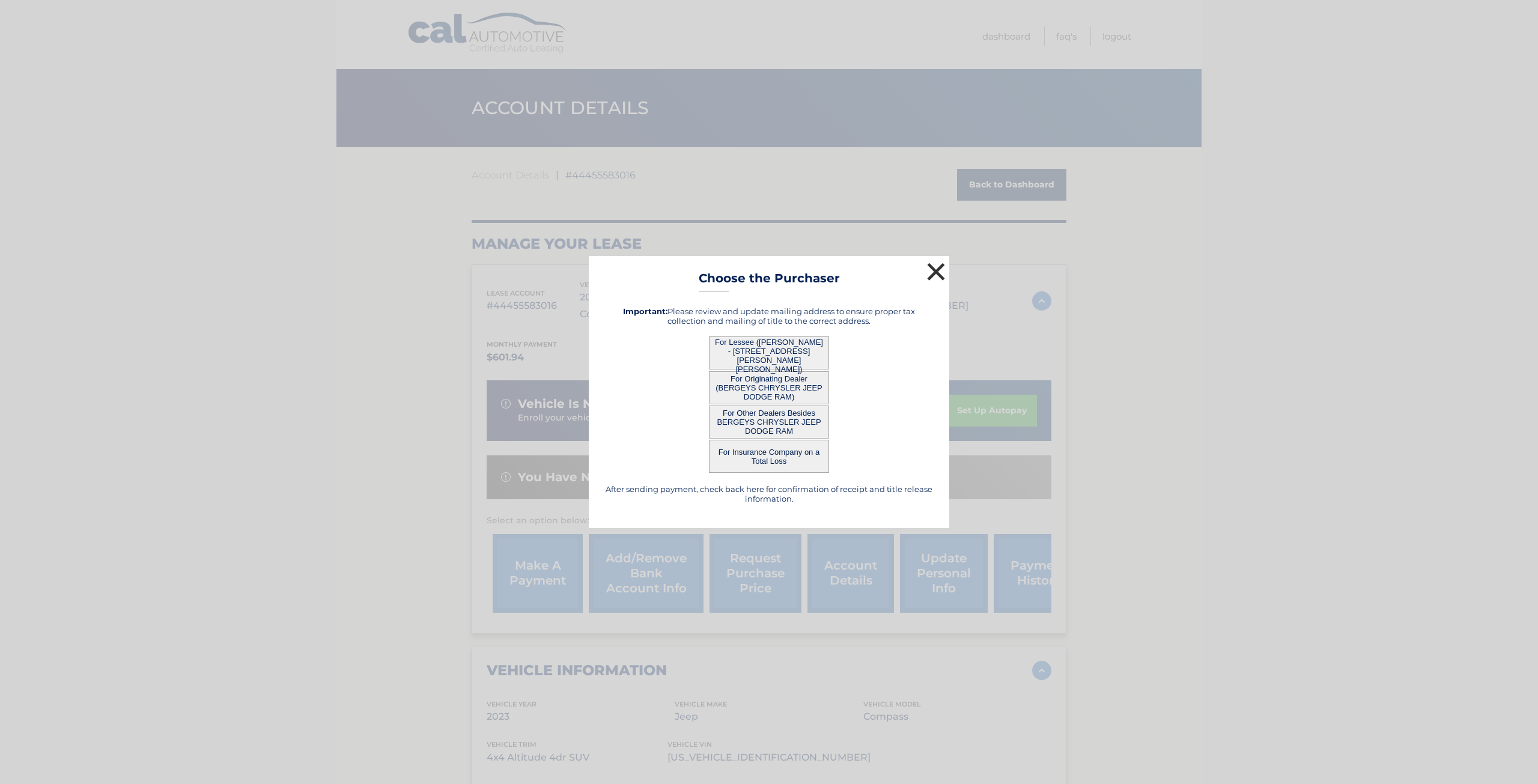
click at [935, 277] on button "×" at bounding box center [936, 271] width 24 height 24
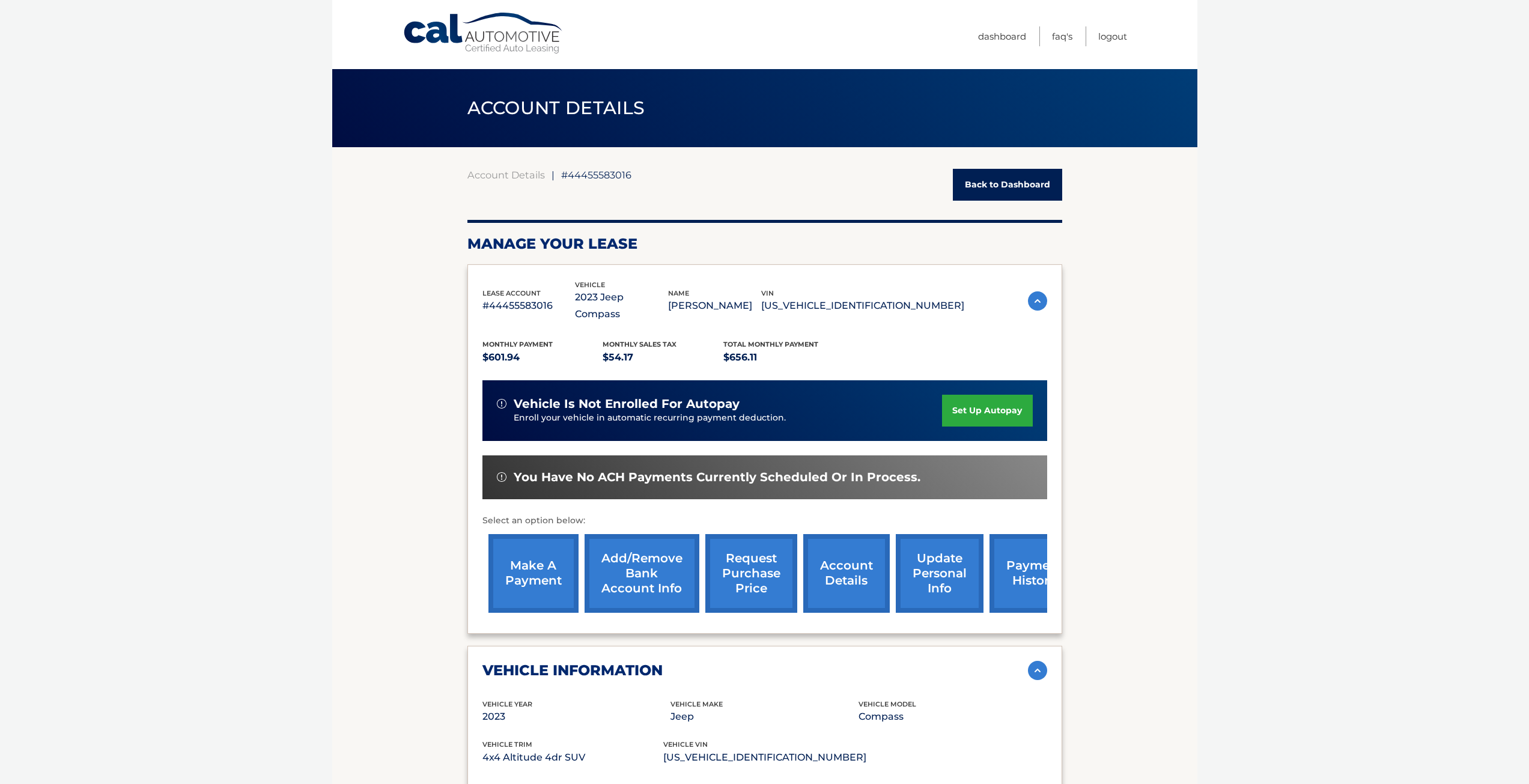
click at [606, 174] on span "#44455583016" at bounding box center [596, 174] width 70 height 12
click at [877, 297] on p "[US_VEHICLE_IDENTIFICATION_NUMBER]" at bounding box center [862, 305] width 203 height 16
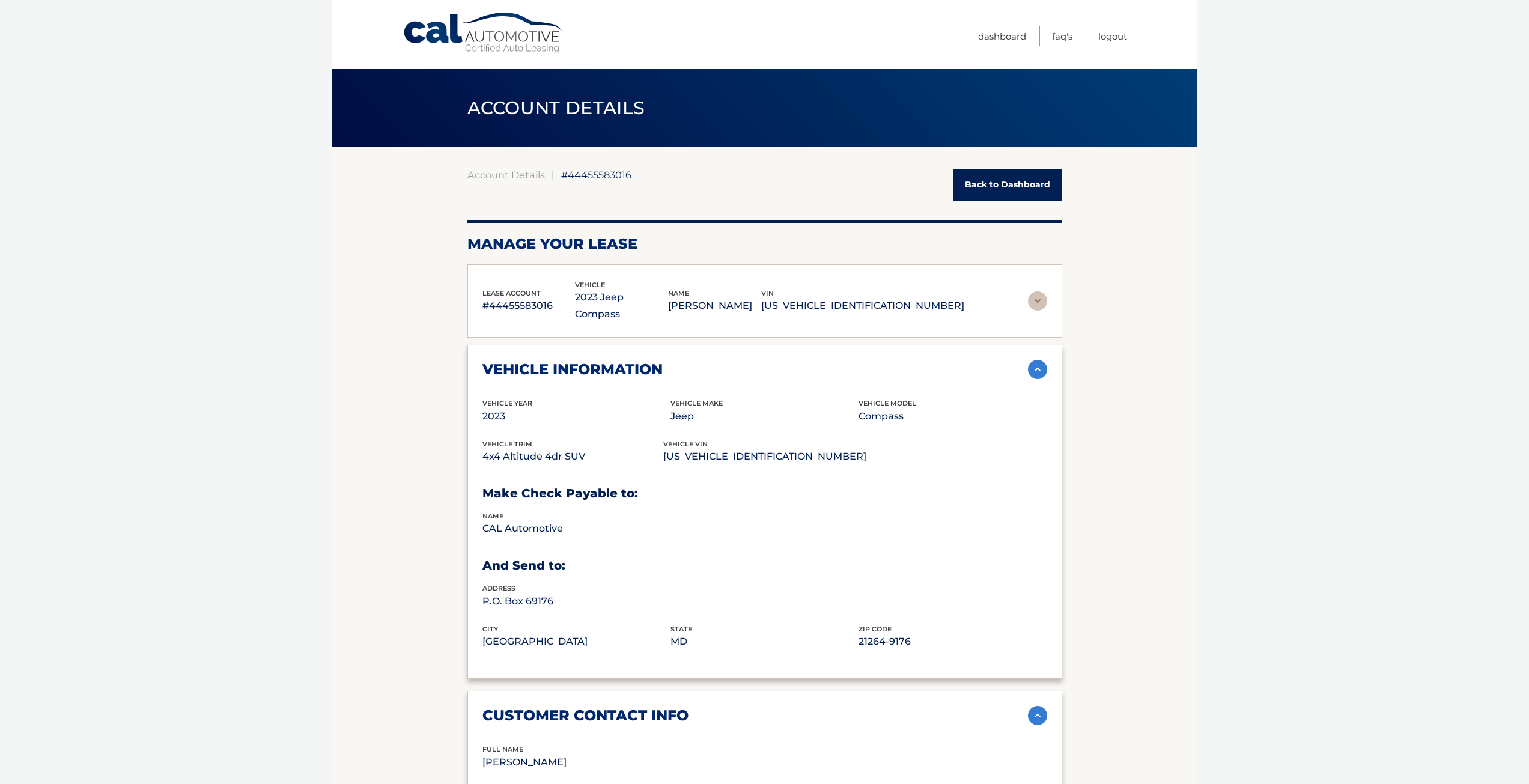
click at [879, 297] on p "[US_VEHICLE_IDENTIFICATION_NUMBER]" at bounding box center [862, 305] width 203 height 16
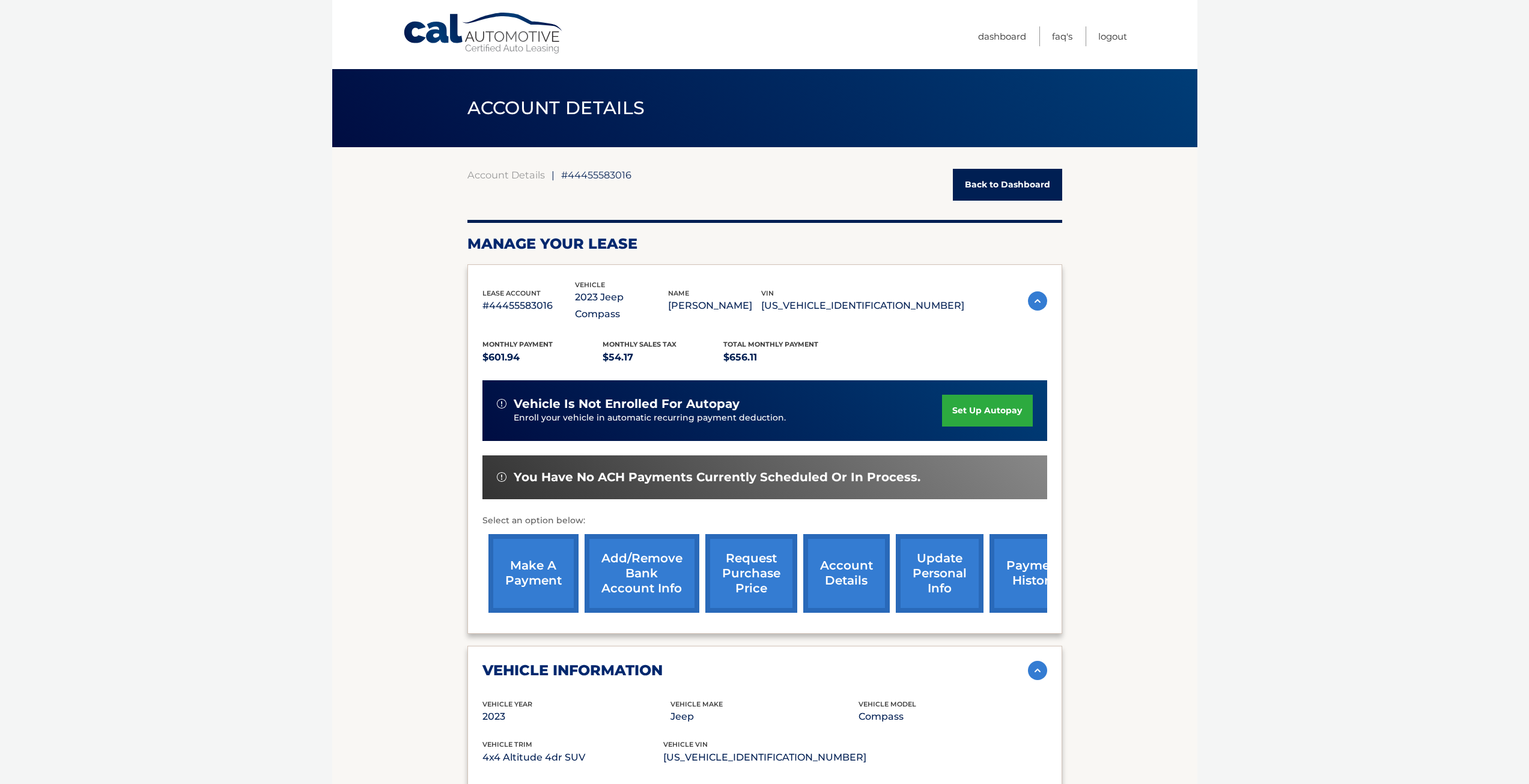
click at [844, 563] on link "account details" at bounding box center [846, 573] width 86 height 79
click at [850, 555] on link "account details" at bounding box center [846, 573] width 86 height 79
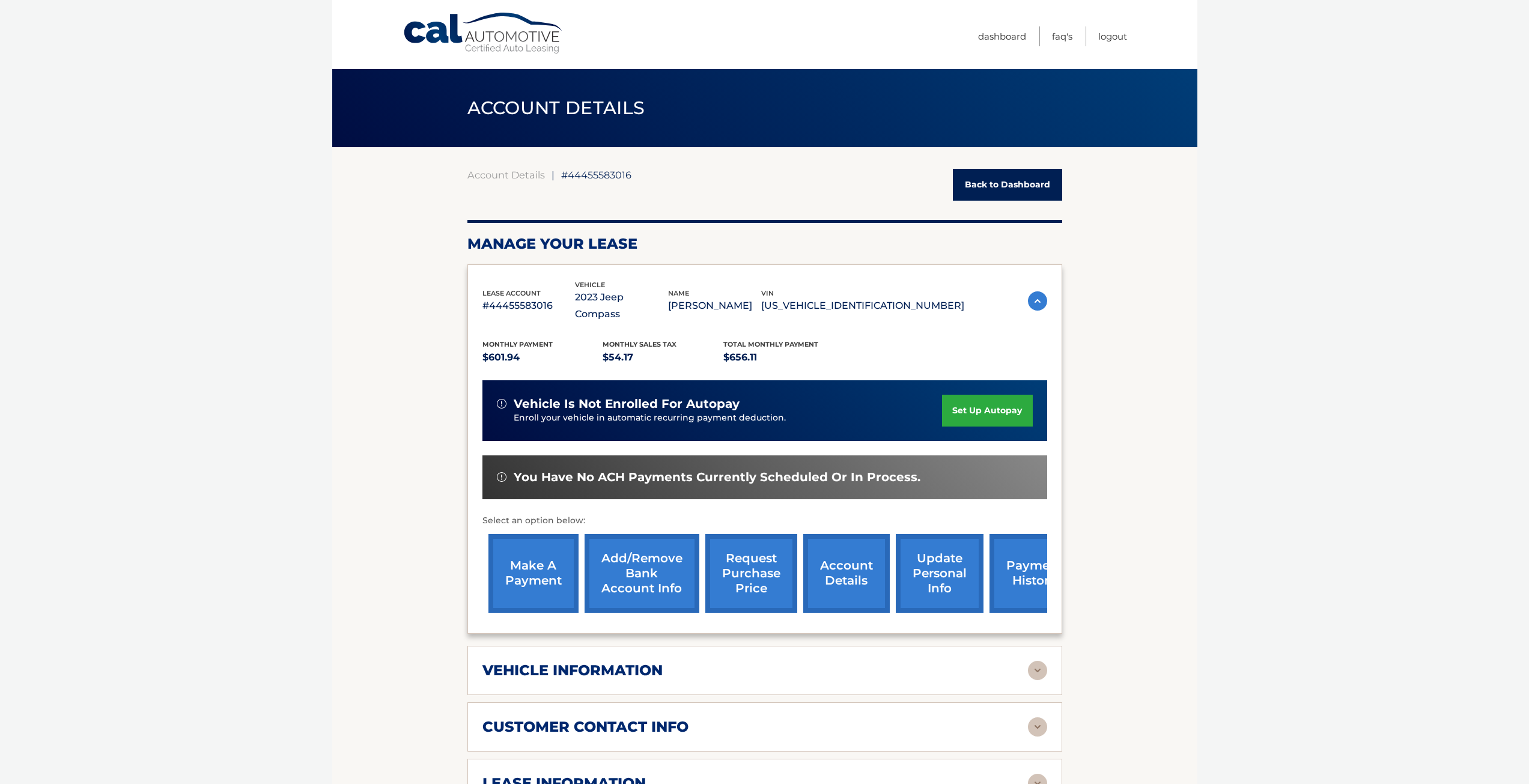
click at [851, 553] on link "account details" at bounding box center [846, 573] width 86 height 79
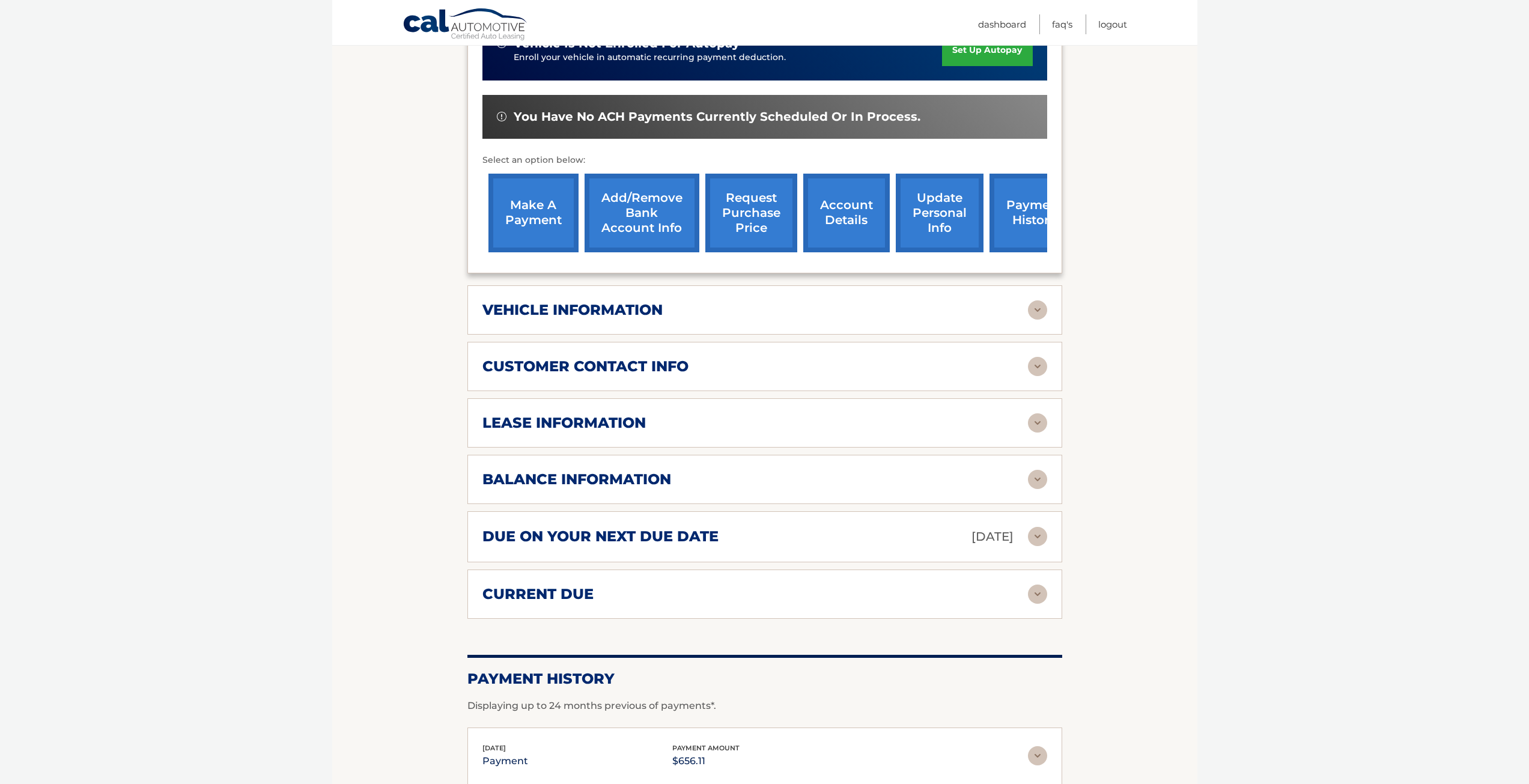
scroll to position [527, 0]
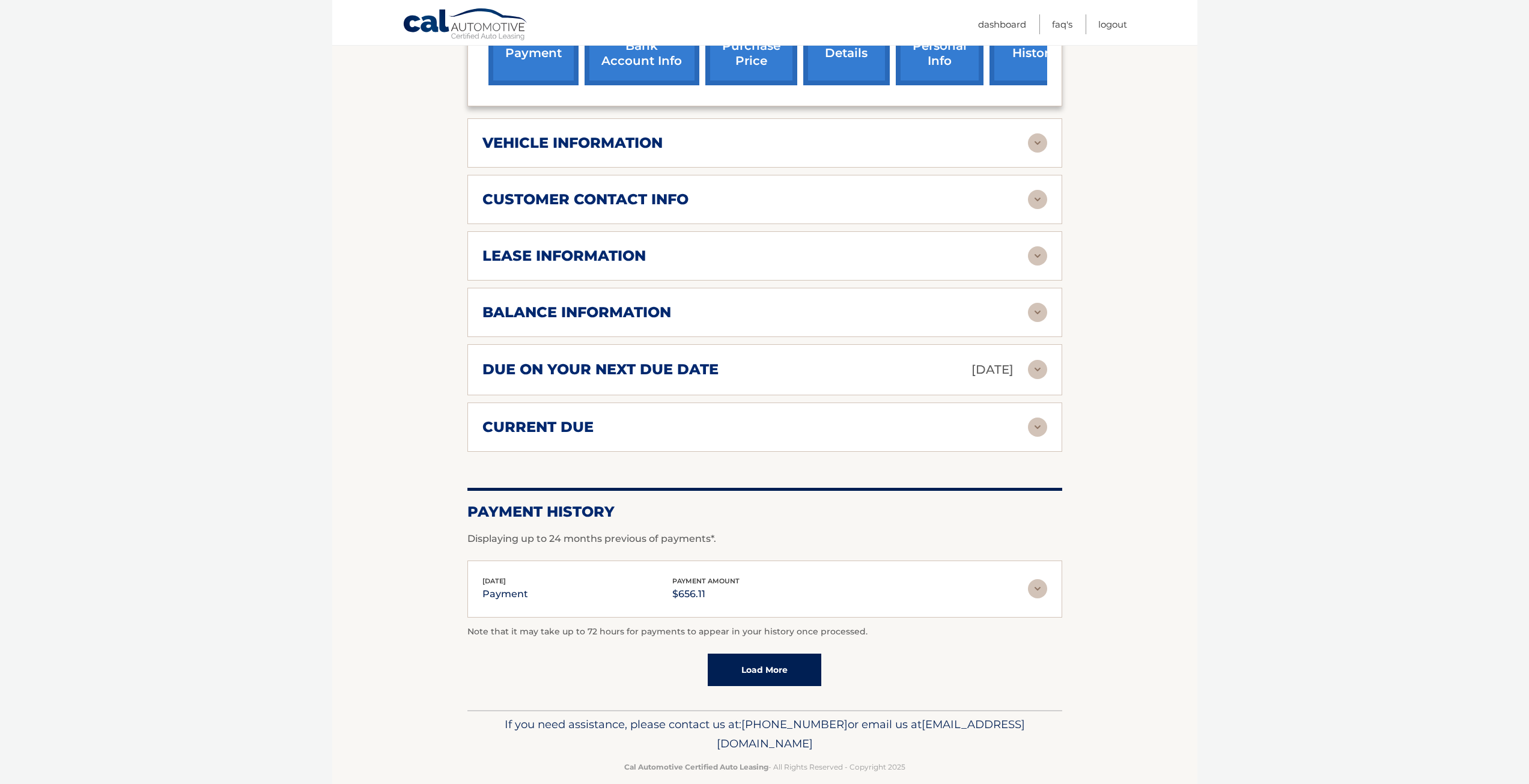
click at [746, 653] on link "Load More" at bounding box center [764, 669] width 114 height 32
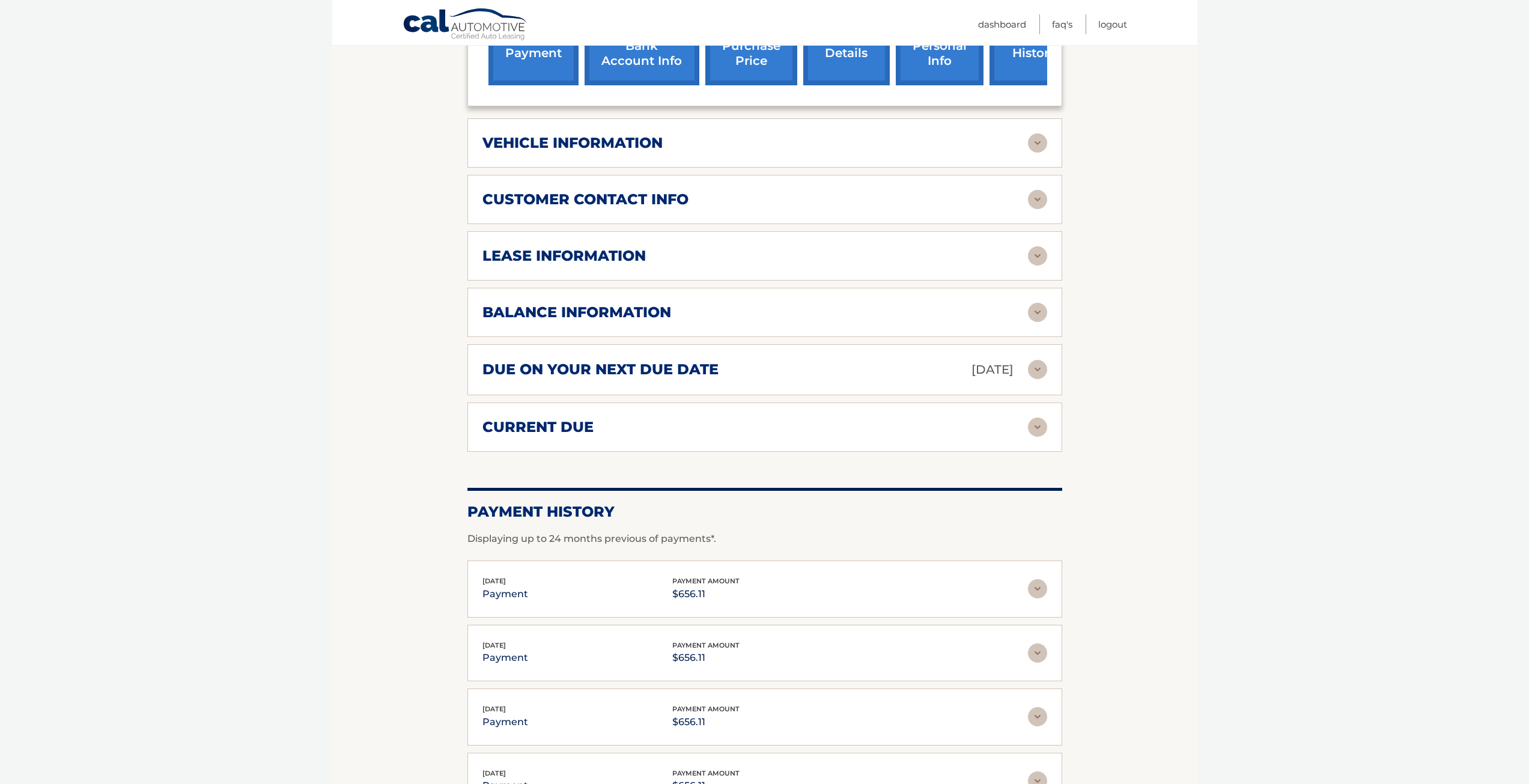
scroll to position [287, 0]
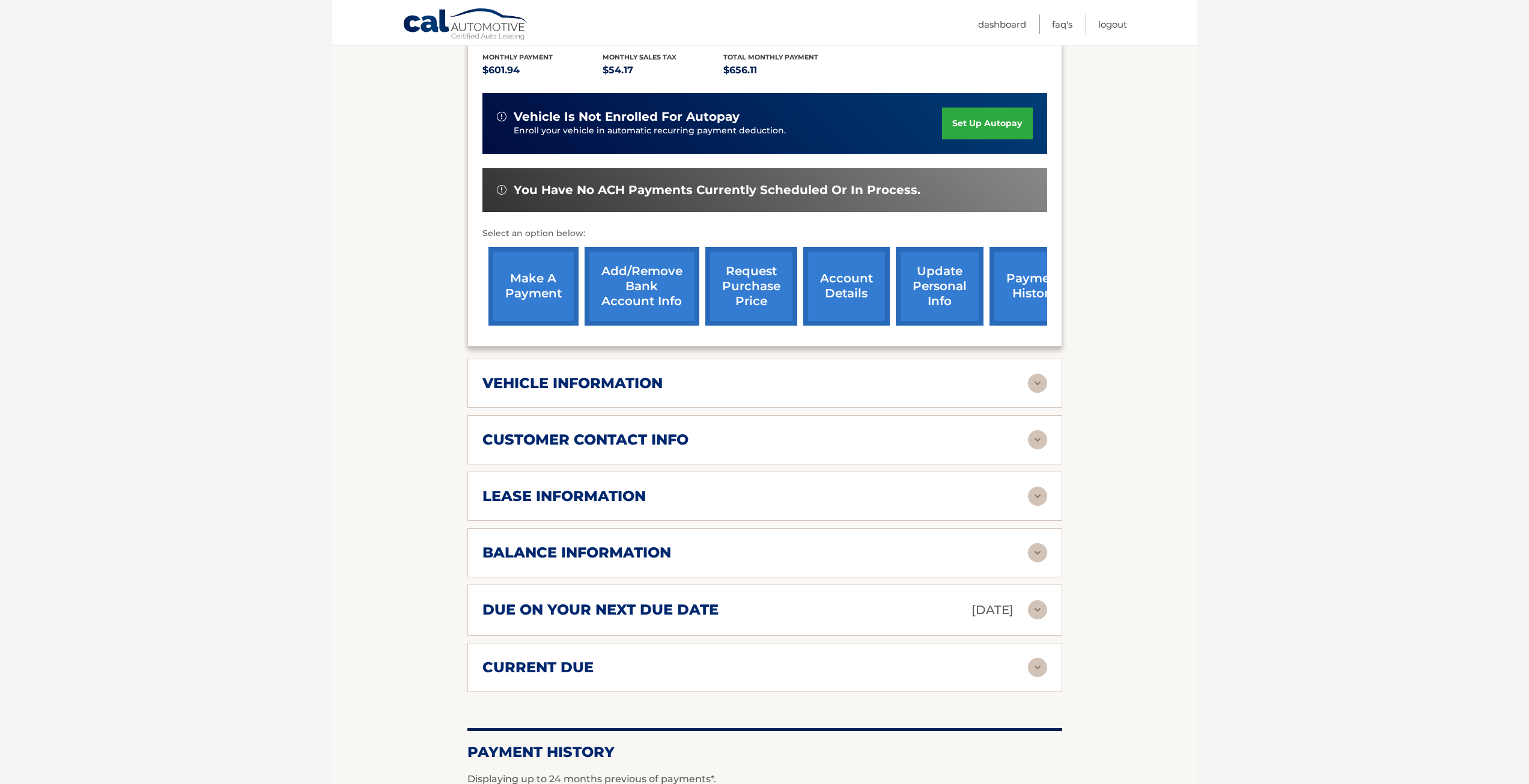
click at [826, 273] on link "account details" at bounding box center [846, 286] width 86 height 79
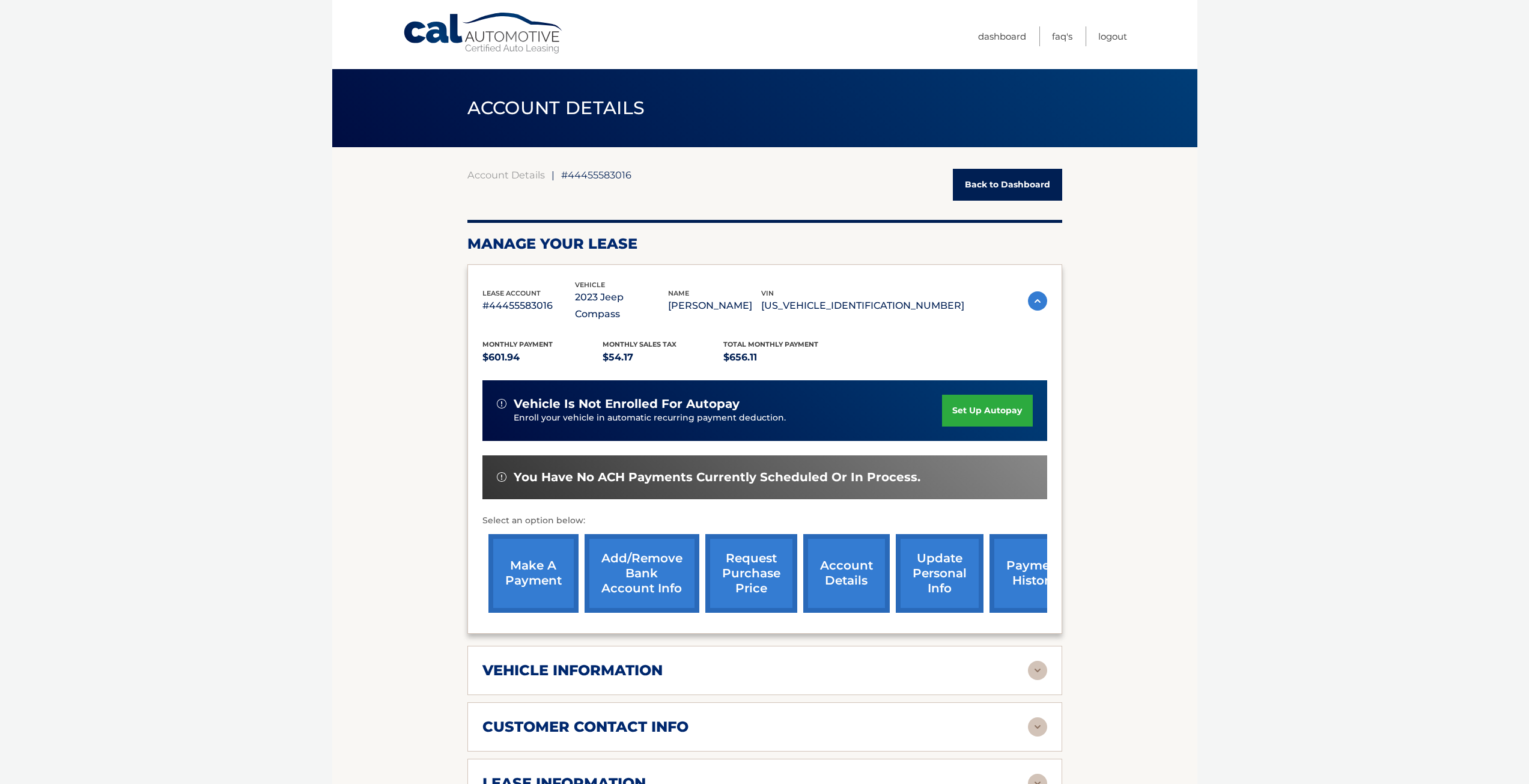
click at [749, 556] on link "request purchase price" at bounding box center [751, 573] width 92 height 79
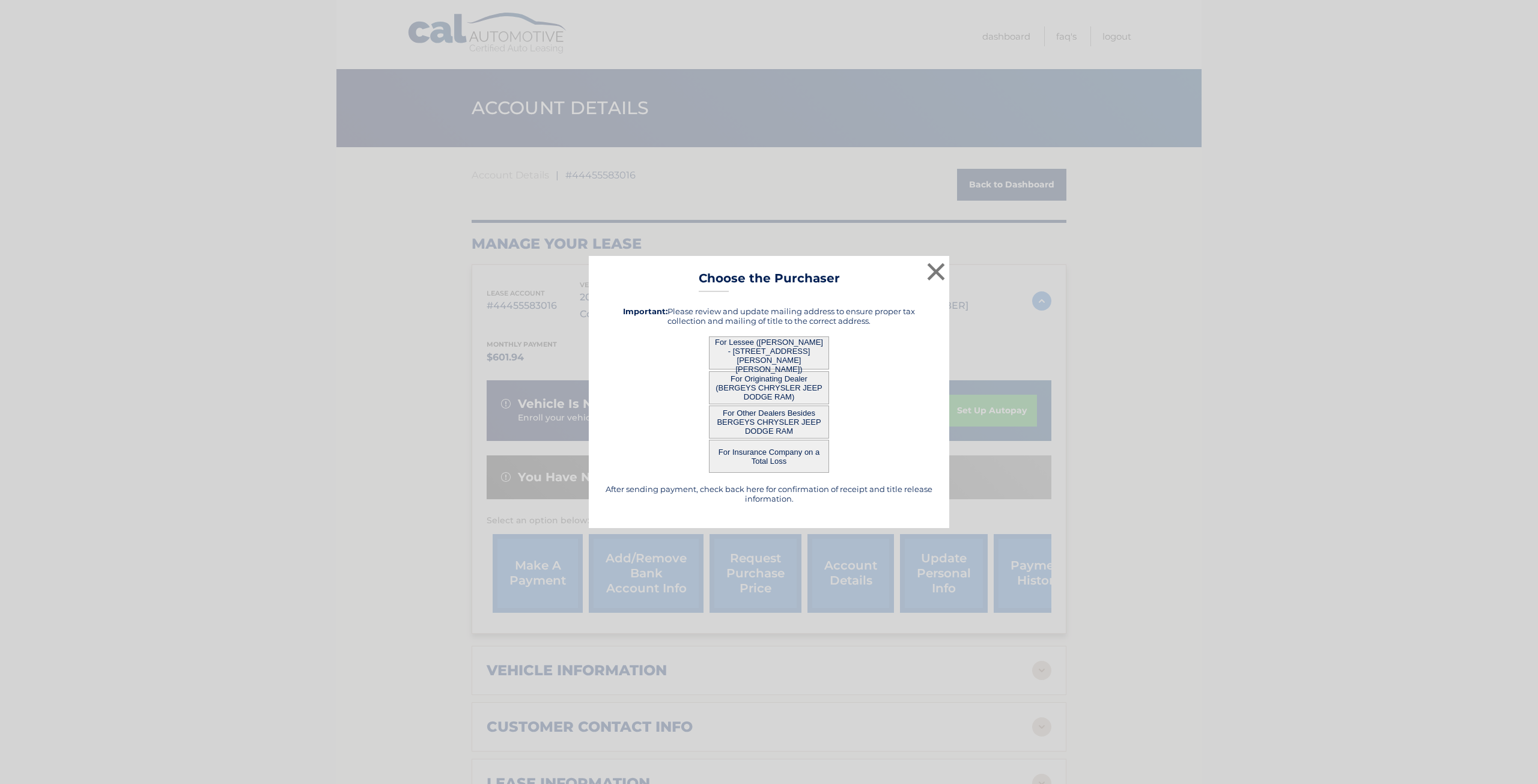
click at [745, 372] on button "For Originating Dealer (BERGEYS CHRYSLER JEEP DODGE RAM)" at bounding box center [769, 387] width 120 height 33
